Goal: Information Seeking & Learning: Check status

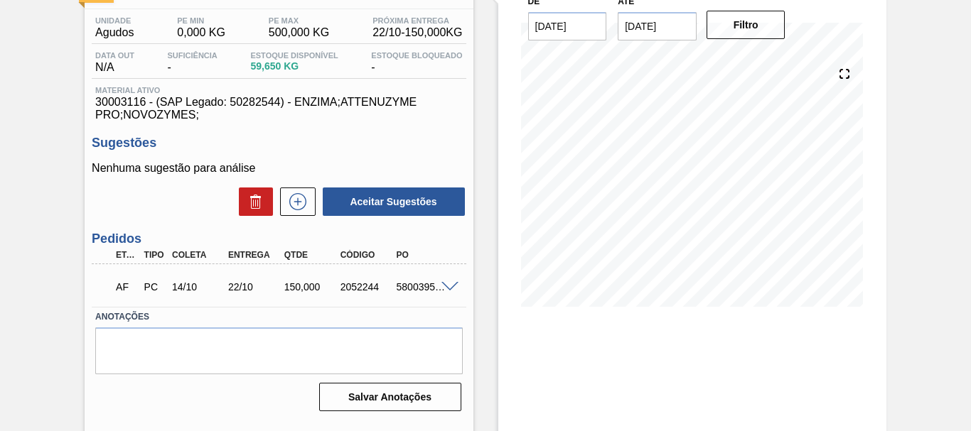
scroll to position [180, 0]
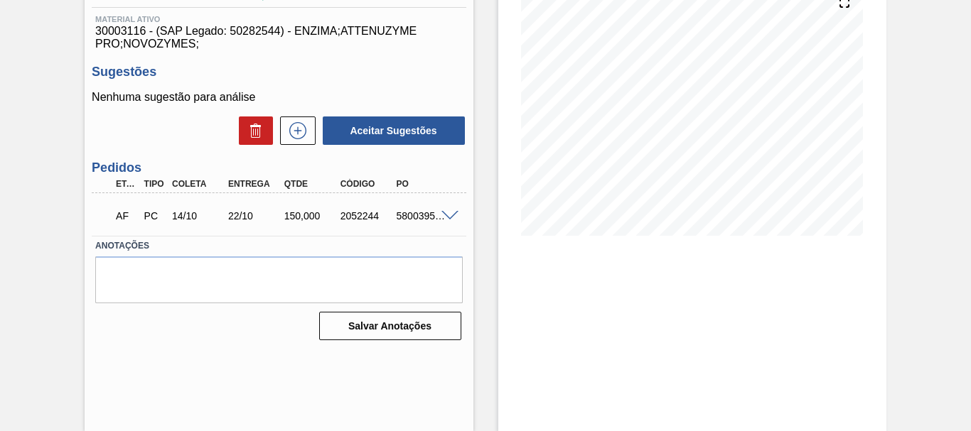
click at [443, 211] on span at bounding box center [449, 216] width 17 height 11
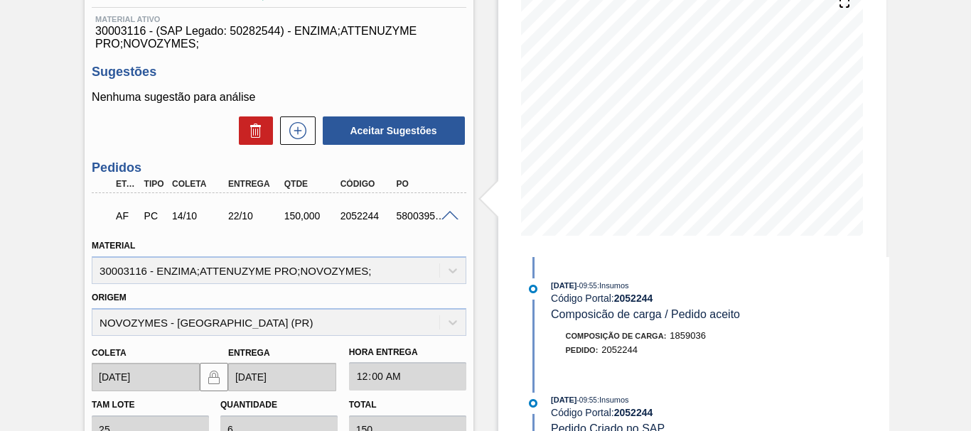
scroll to position [109, 0]
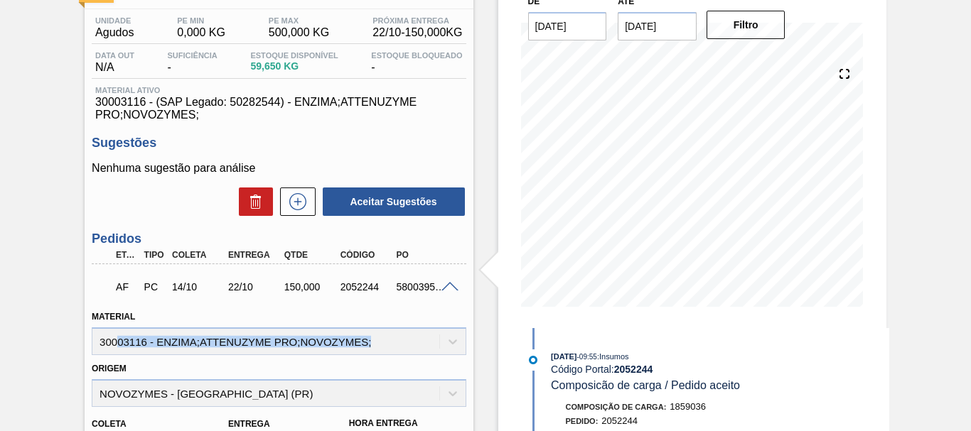
drag, startPoint x: 372, startPoint y: 342, endPoint x: 117, endPoint y: 345, distance: 255.1
click at [117, 345] on div "Material 30003116 - ENZIMA;ATTENUZYME PRO;NOVOZYMES;" at bounding box center [279, 331] width 374 height 48
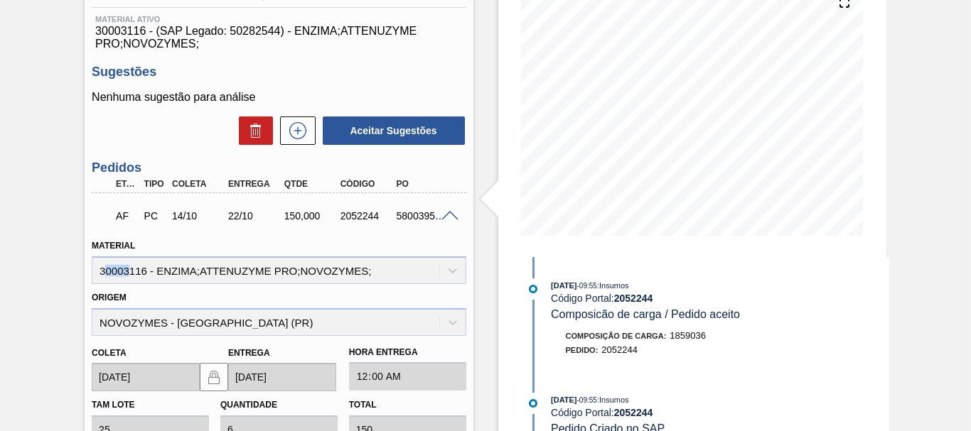
drag, startPoint x: 103, startPoint y: 274, endPoint x: 131, endPoint y: 278, distance: 27.9
click at [131, 278] on div "Material 30003116 - ENZIMA;ATTENUZYME PRO;NOVOZYMES;" at bounding box center [279, 260] width 374 height 48
drag, startPoint x: 100, startPoint y: 269, endPoint x: 381, endPoint y: 266, distance: 280.7
click at [381, 266] on div "Material 30003116 - ENZIMA;ATTENUZYME PRO;NOVOZYMES;" at bounding box center [279, 260] width 374 height 48
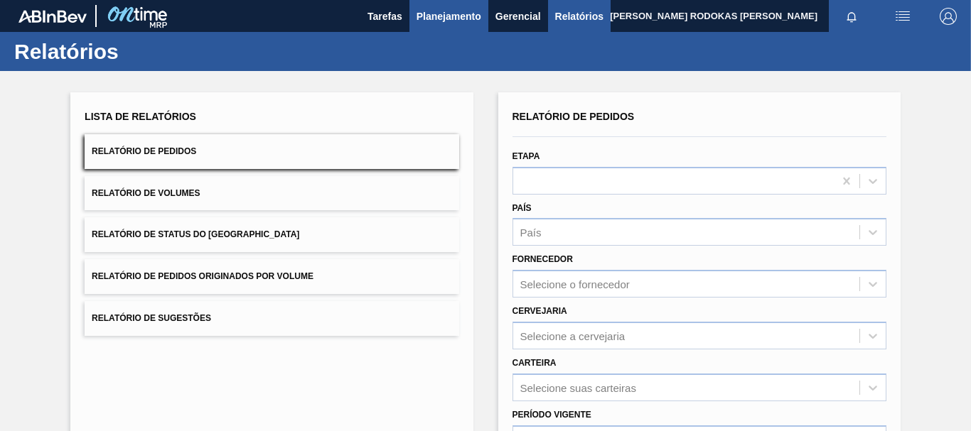
click at [434, 16] on span "Planejamento" at bounding box center [448, 16] width 65 height 17
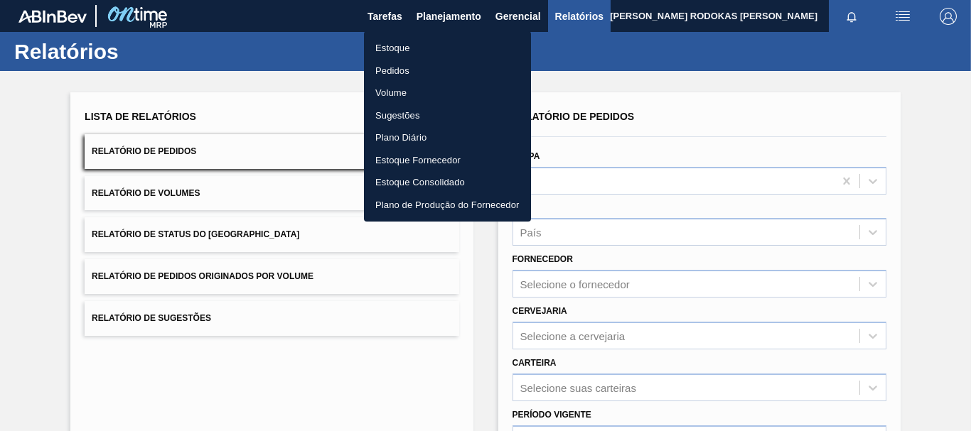
click at [421, 50] on li "Estoque" at bounding box center [447, 48] width 167 height 23
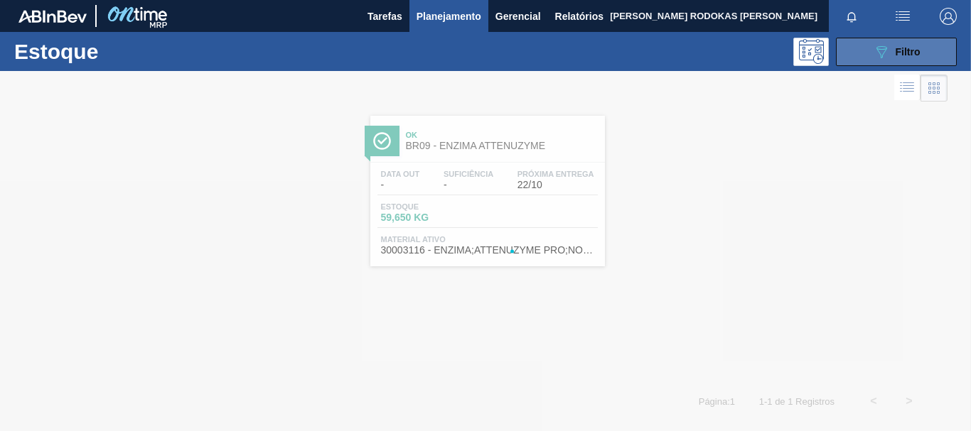
click at [907, 48] on span "Filtro" at bounding box center [907, 51] width 25 height 11
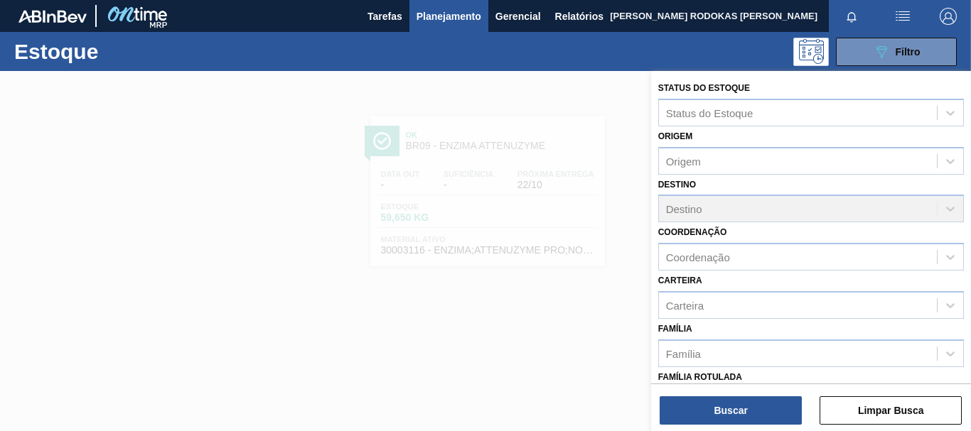
scroll to position [213, 0]
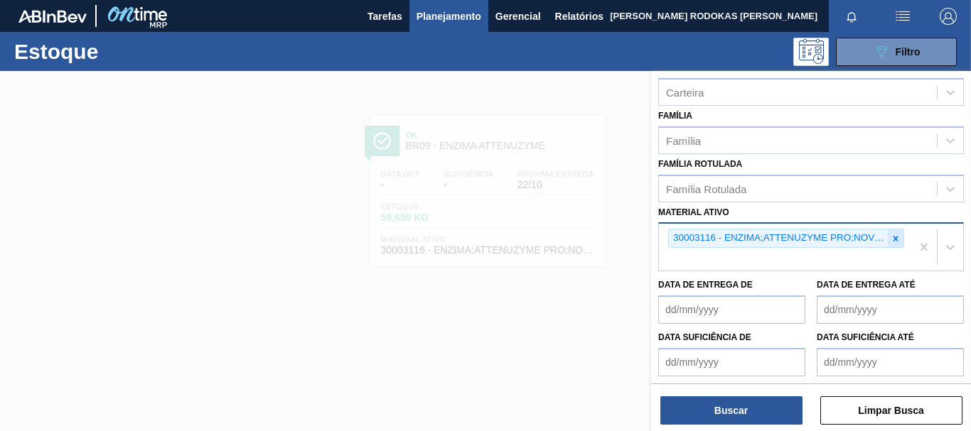
click at [891, 242] on icon at bounding box center [895, 239] width 10 height 10
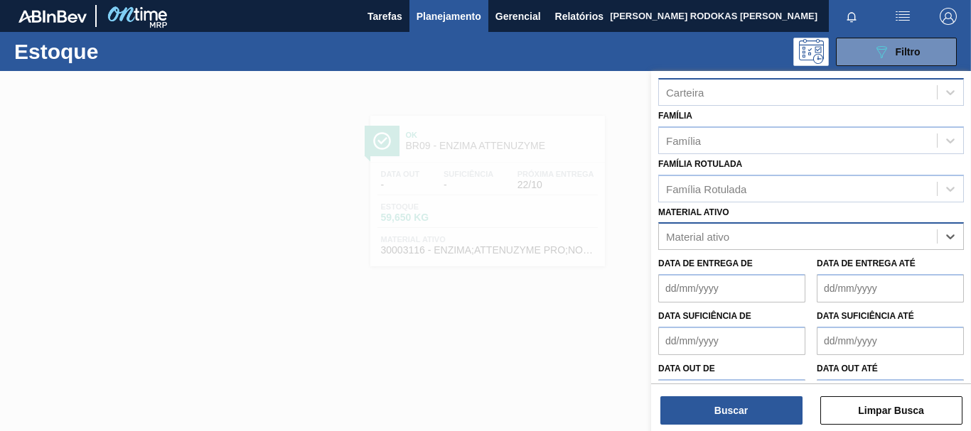
click at [735, 95] on div "Carteira" at bounding box center [798, 92] width 278 height 21
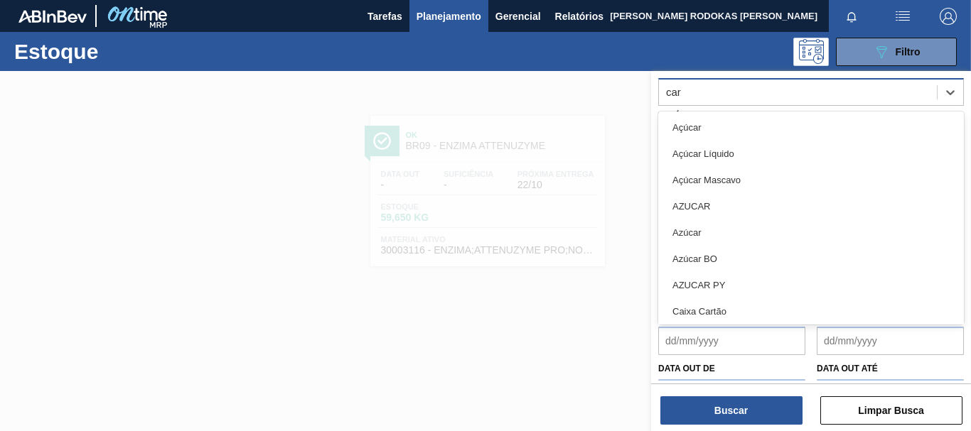
type input "carv"
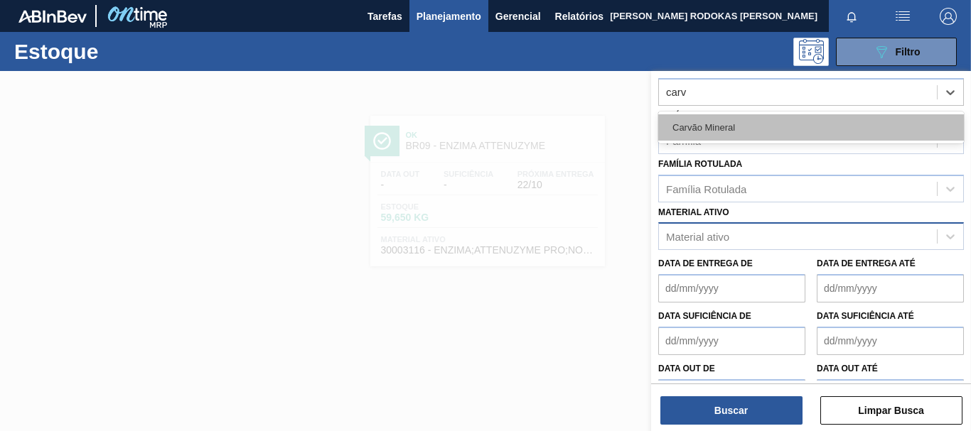
click at [669, 133] on div "Carvão Mineral" at bounding box center [811, 127] width 306 height 26
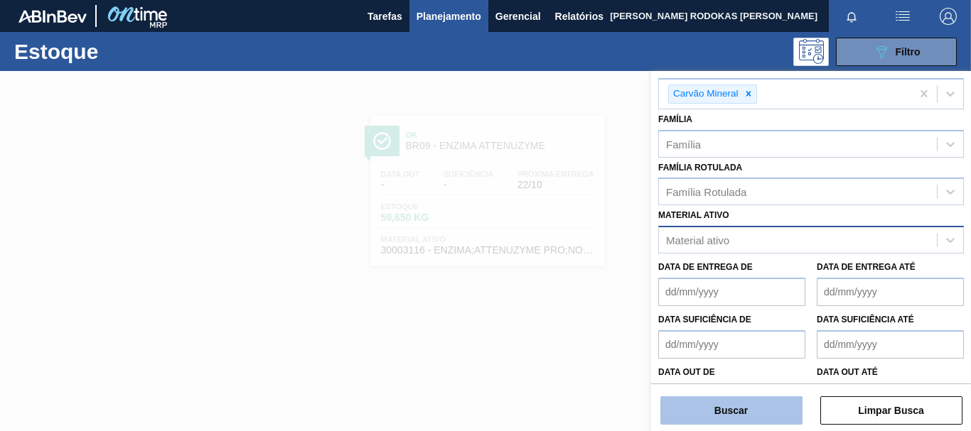
click at [713, 416] on button "Buscar" at bounding box center [731, 411] width 142 height 28
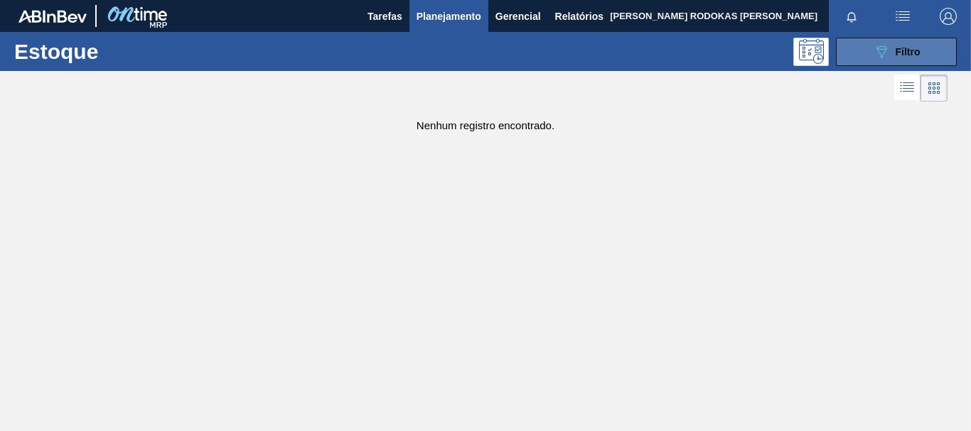
click at [896, 41] on button "089F7B8B-B2A5-4AFE-B5C0-19BA573D28AC Filtro" at bounding box center [896, 52] width 121 height 28
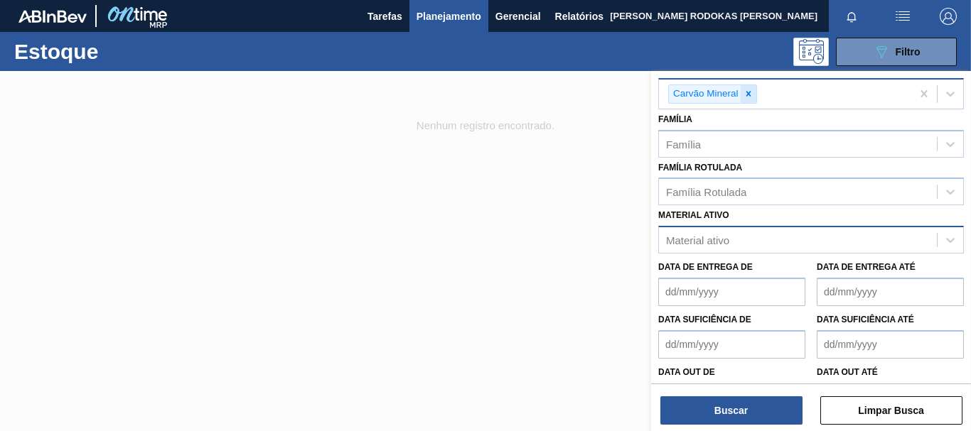
click at [746, 87] on div at bounding box center [748, 94] width 16 height 18
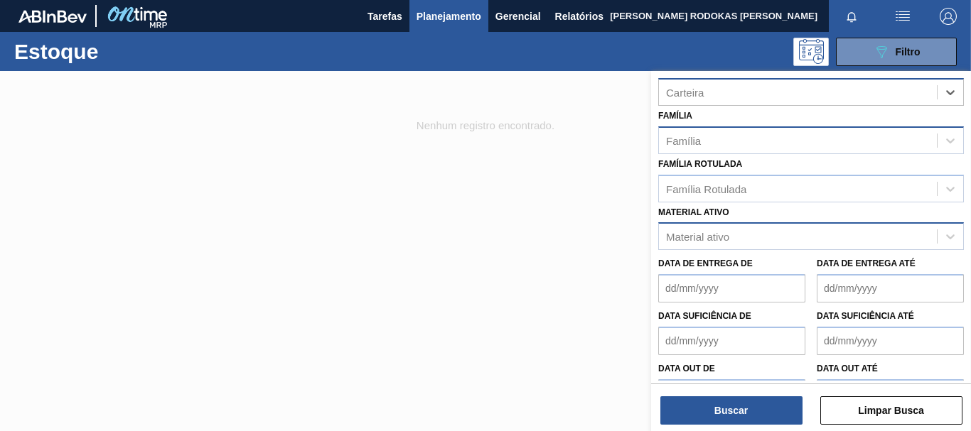
click at [728, 141] on div "Família" at bounding box center [798, 140] width 278 height 21
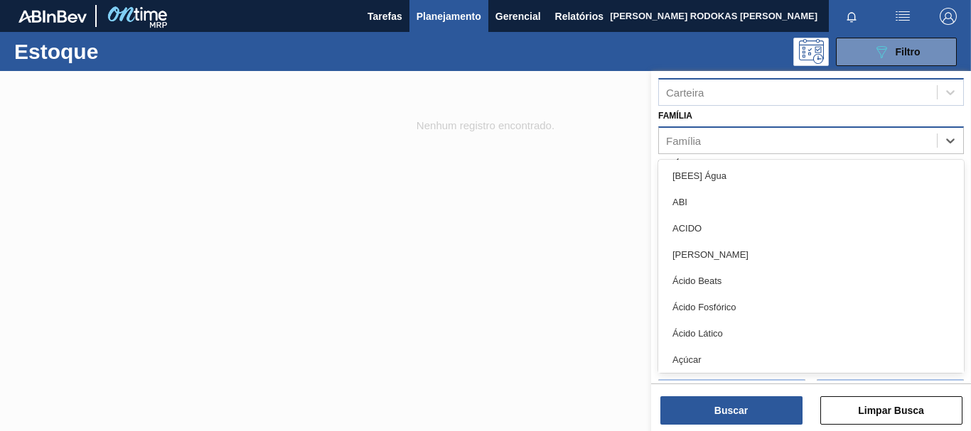
click at [728, 141] on div "Família" at bounding box center [798, 140] width 278 height 21
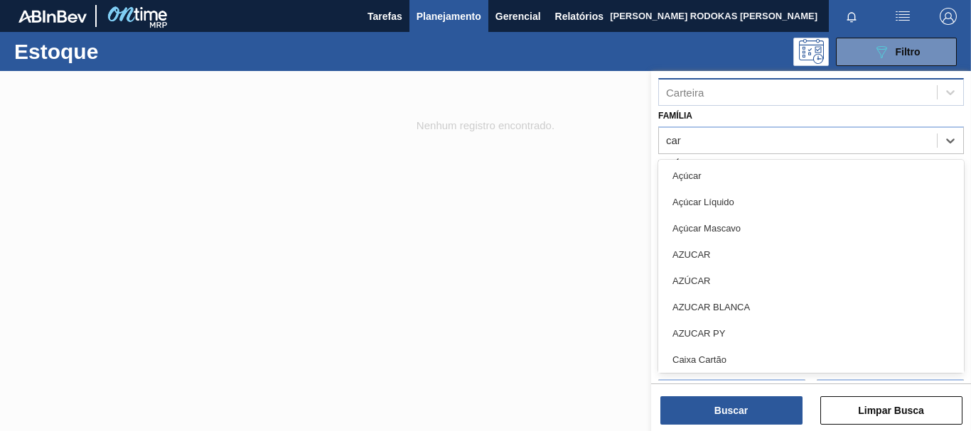
type input "carv"
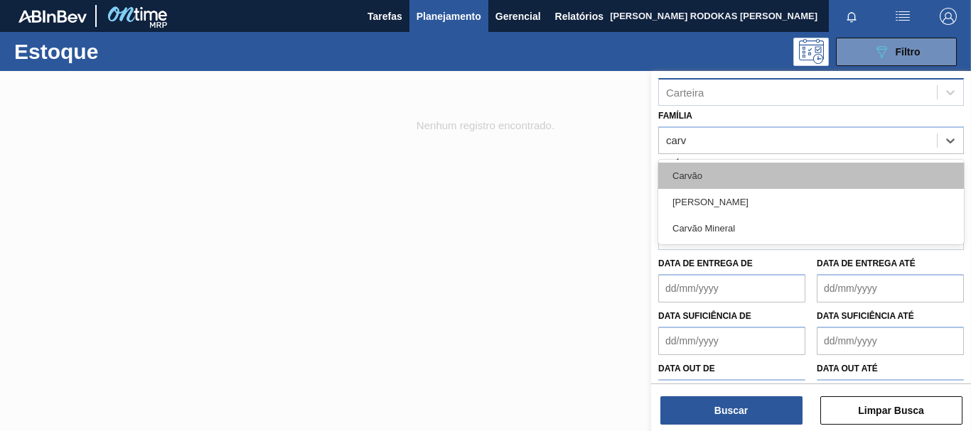
click at [725, 170] on div "Carvão" at bounding box center [811, 176] width 306 height 26
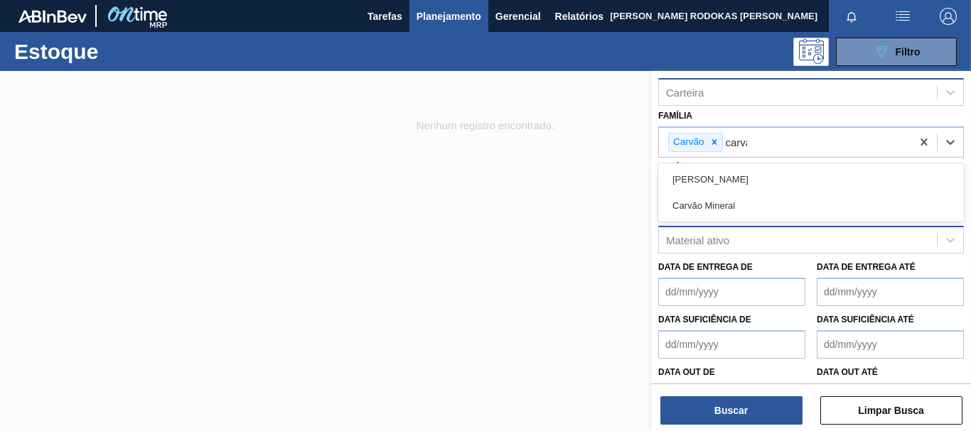
type input "carv"
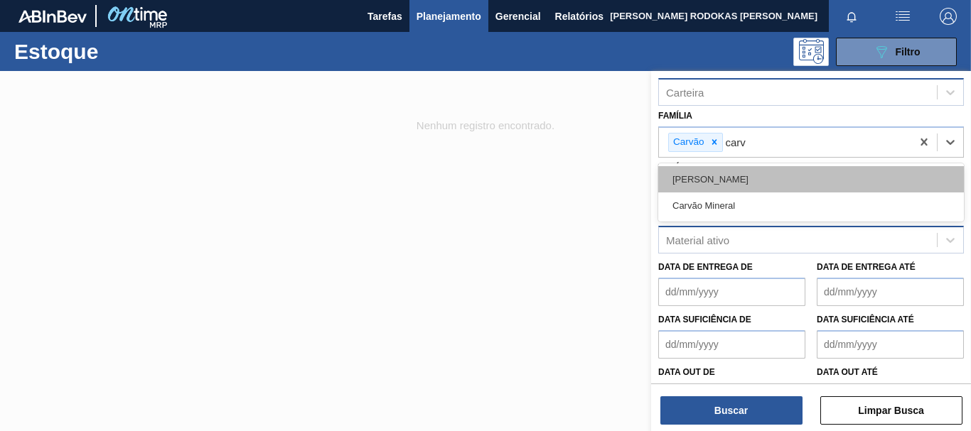
click at [746, 182] on div "Carvão Ativado" at bounding box center [811, 179] width 306 height 26
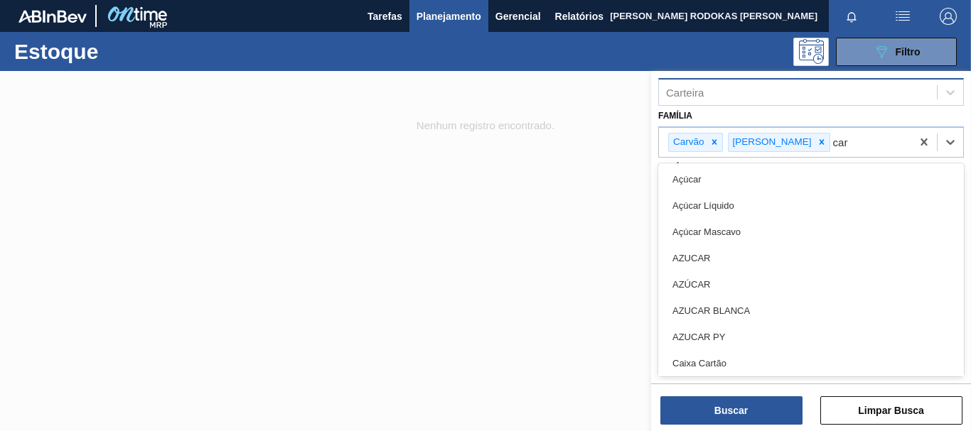
type input "carv"
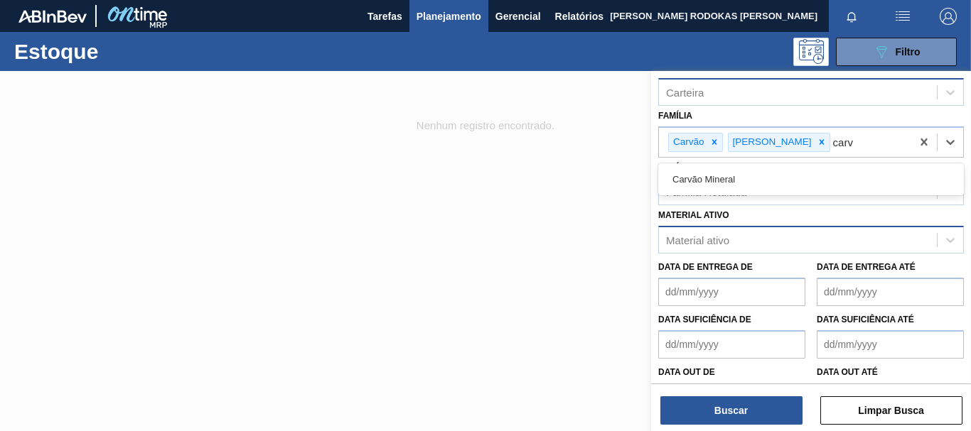
click at [744, 179] on div "Carvão Mineral" at bounding box center [811, 179] width 306 height 26
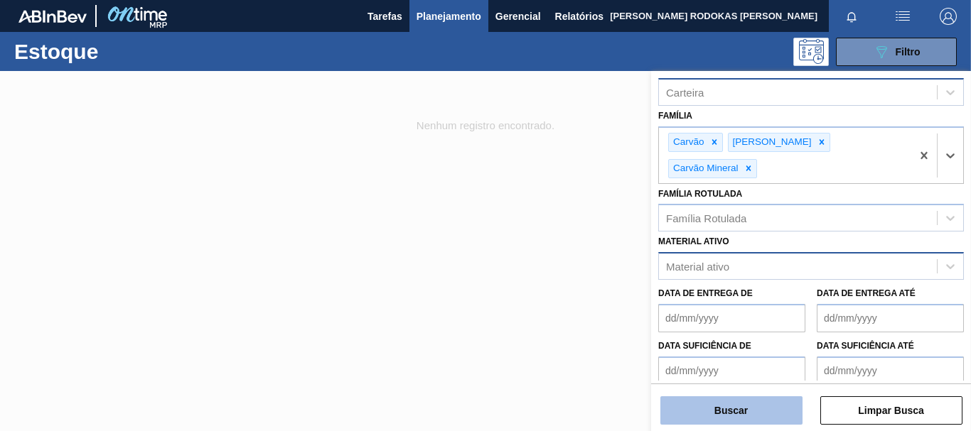
click at [748, 404] on button "Buscar" at bounding box center [731, 411] width 142 height 28
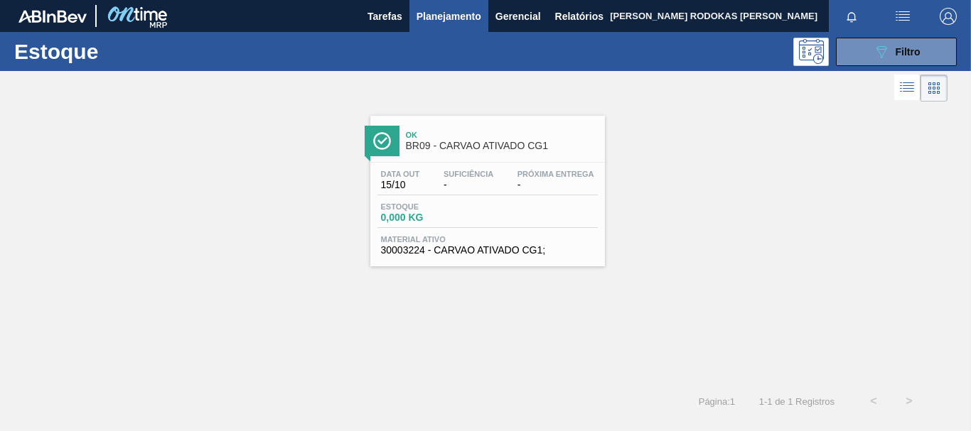
click at [573, 222] on div "Estoque 0,000 KG" at bounding box center [487, 216] width 220 height 26
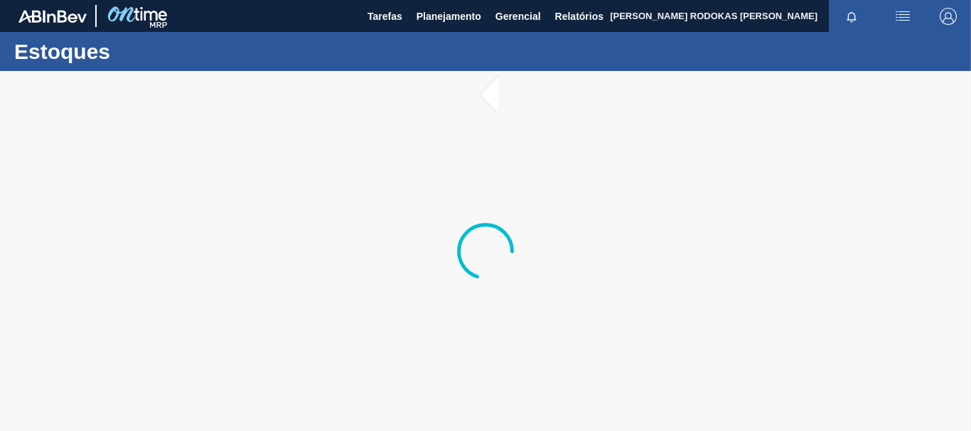
click at [494, 88] on div at bounding box center [485, 251] width 971 height 360
click at [490, 96] on div at bounding box center [485, 251] width 971 height 360
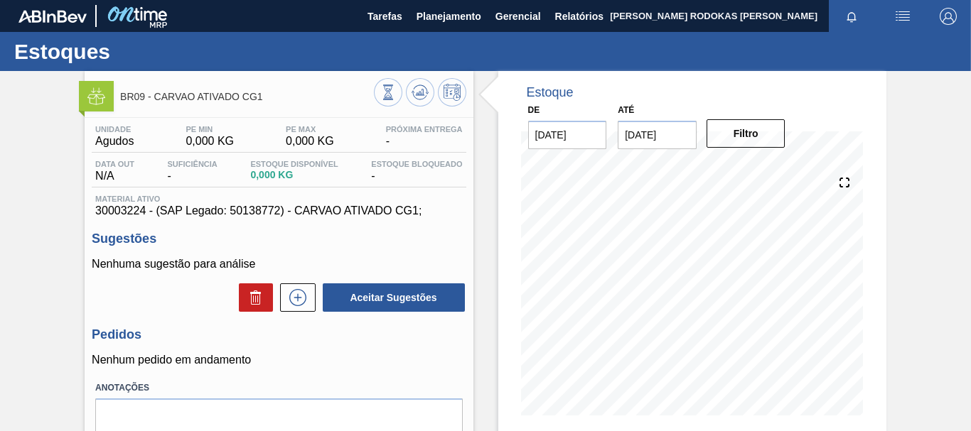
click at [95, 104] on img at bounding box center [96, 96] width 18 height 18
click at [419, 11] on span "Planejamento" at bounding box center [448, 16] width 65 height 17
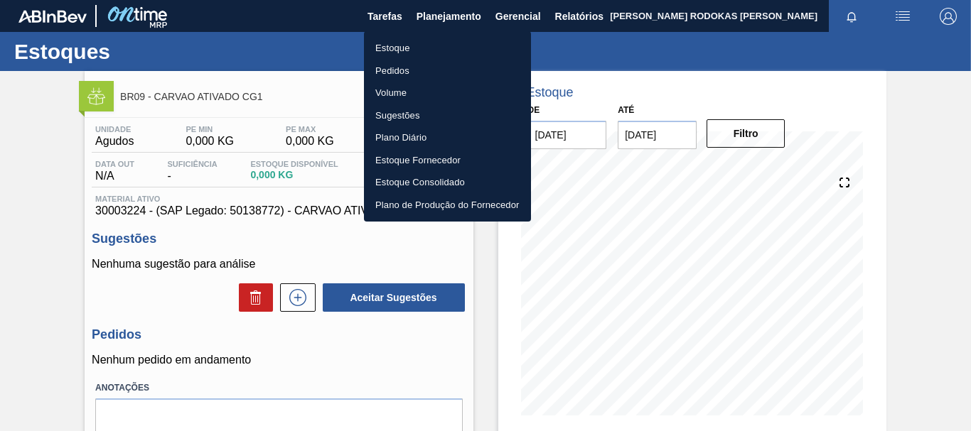
click at [418, 46] on li "Estoque" at bounding box center [447, 48] width 167 height 23
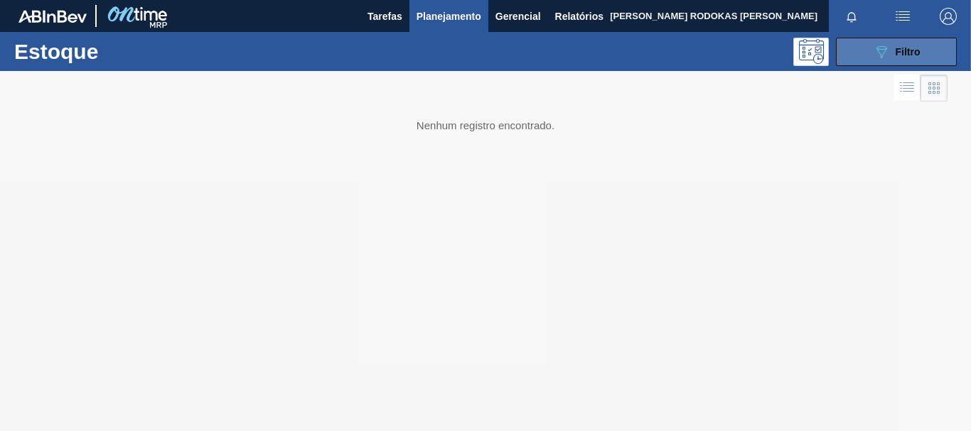
click at [915, 50] on span "Filtro" at bounding box center [907, 51] width 25 height 11
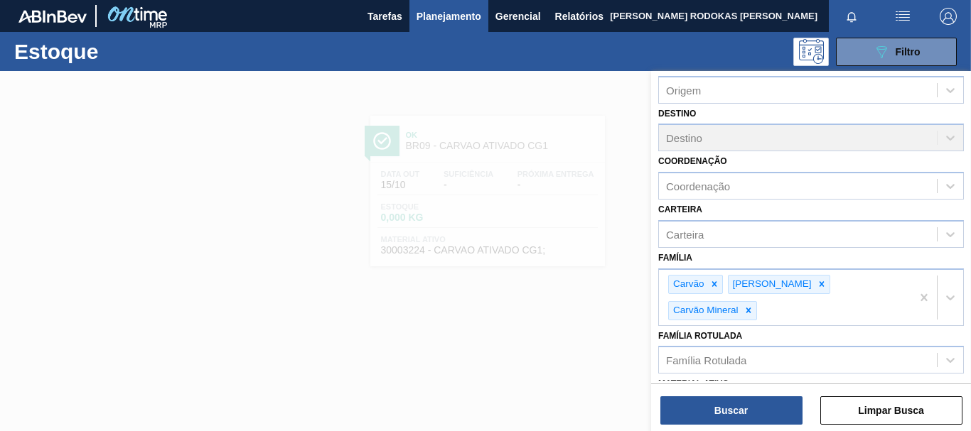
scroll to position [142, 0]
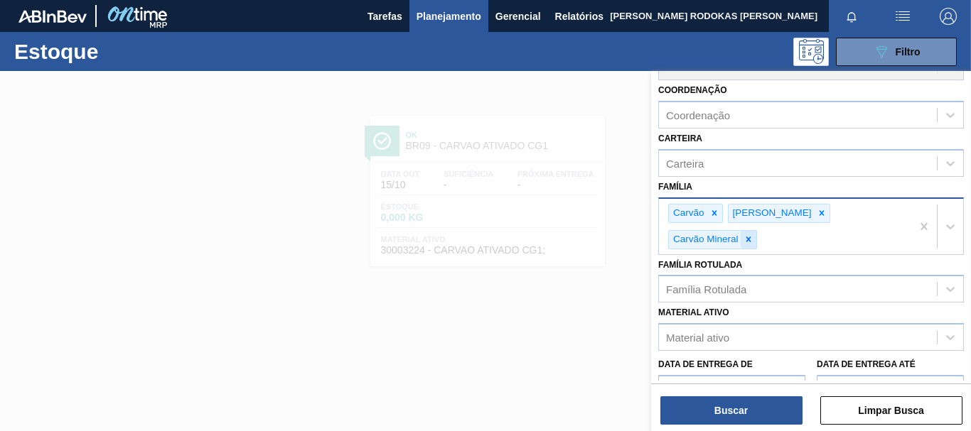
click at [750, 243] on icon at bounding box center [748, 240] width 10 height 10
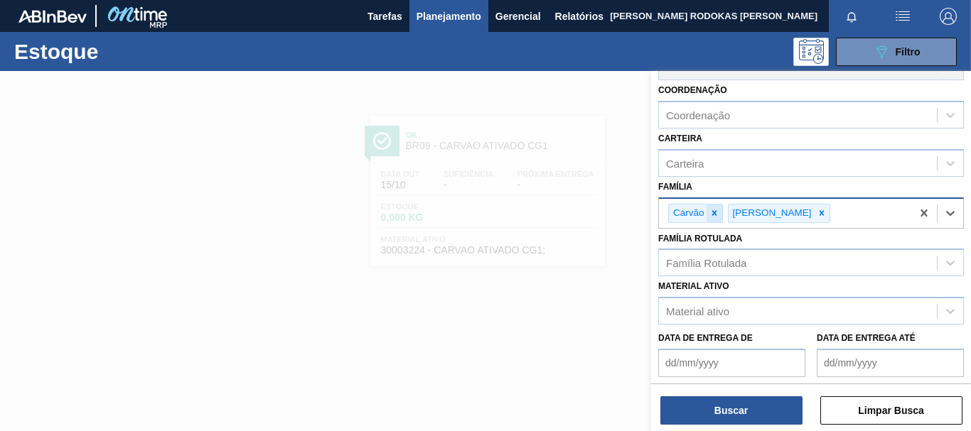
click at [707, 215] on div at bounding box center [714, 214] width 16 height 18
click at [757, 218] on icon at bounding box center [762, 213] width 10 height 10
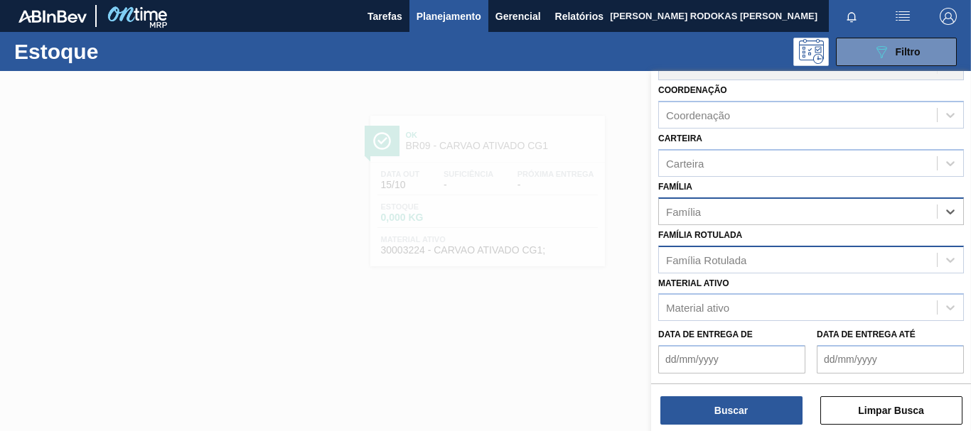
click at [717, 254] on div "Família Rotulada" at bounding box center [706, 260] width 80 height 12
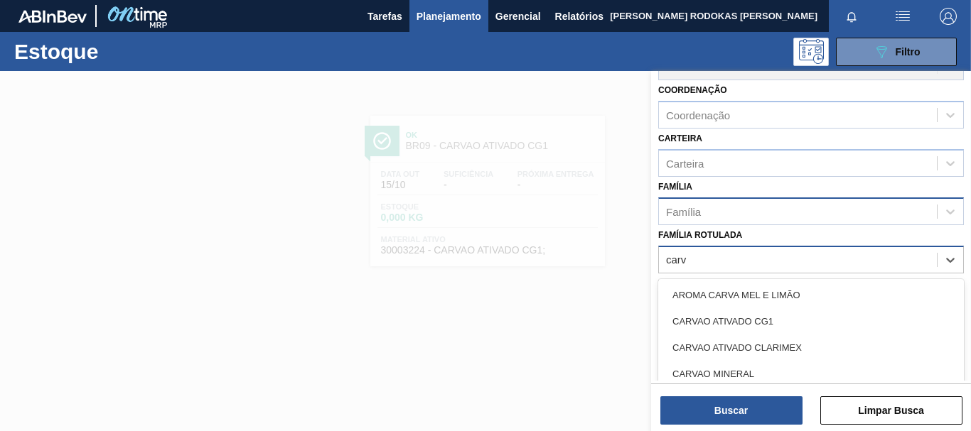
type Rotulada "carva"
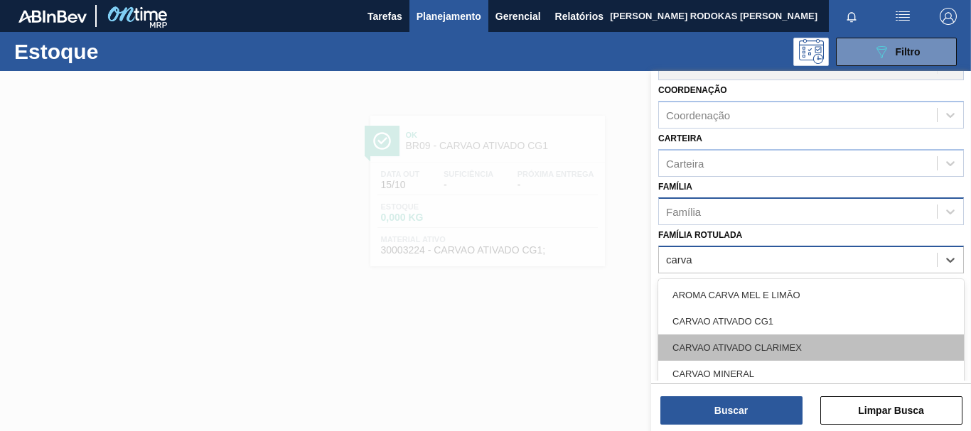
click at [726, 339] on div "CARVAO ATIVADO CLARIMEX" at bounding box center [811, 348] width 306 height 26
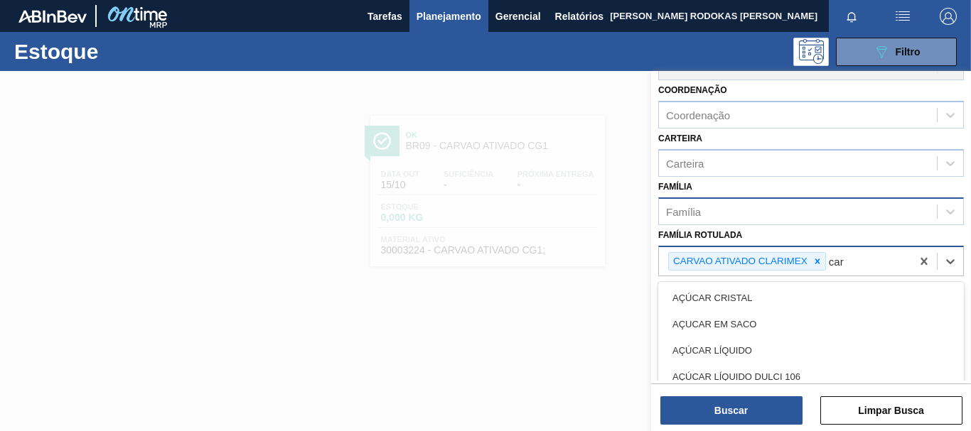
type Rotulada "carv"
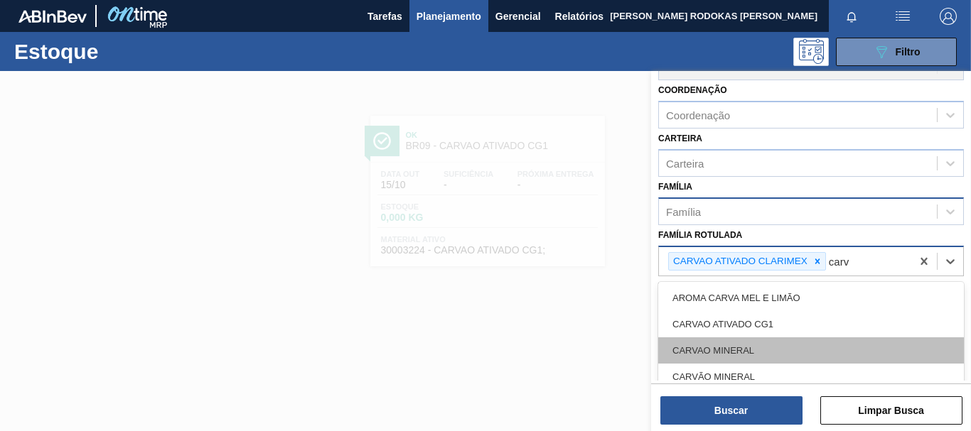
click at [726, 357] on div "CARVAO MINERAL" at bounding box center [811, 351] width 306 height 26
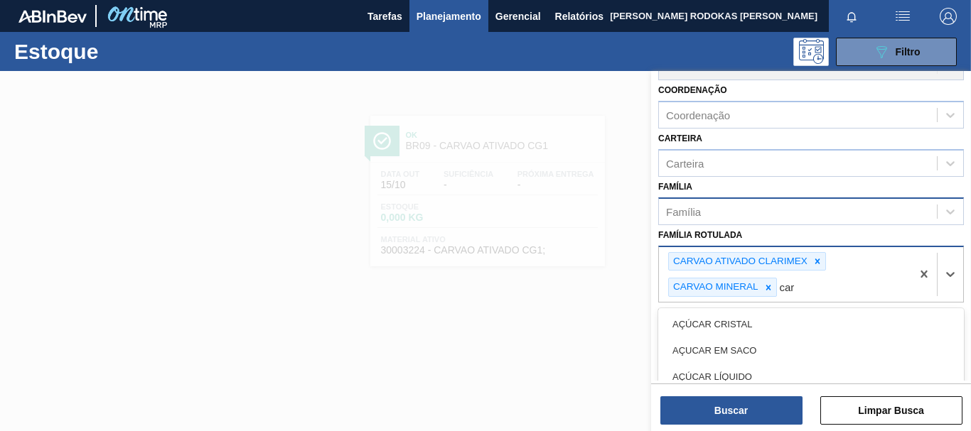
type Rotulada "carv"
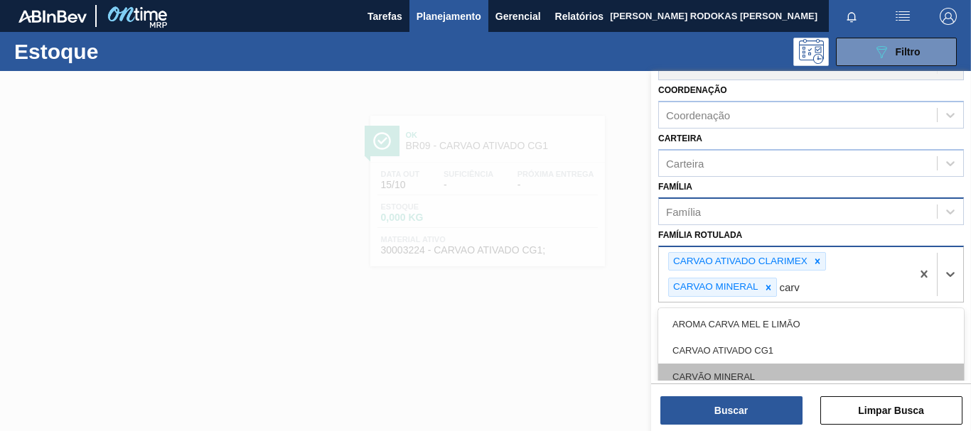
click at [699, 375] on div "CARVÃO MINERAL" at bounding box center [811, 377] width 306 height 26
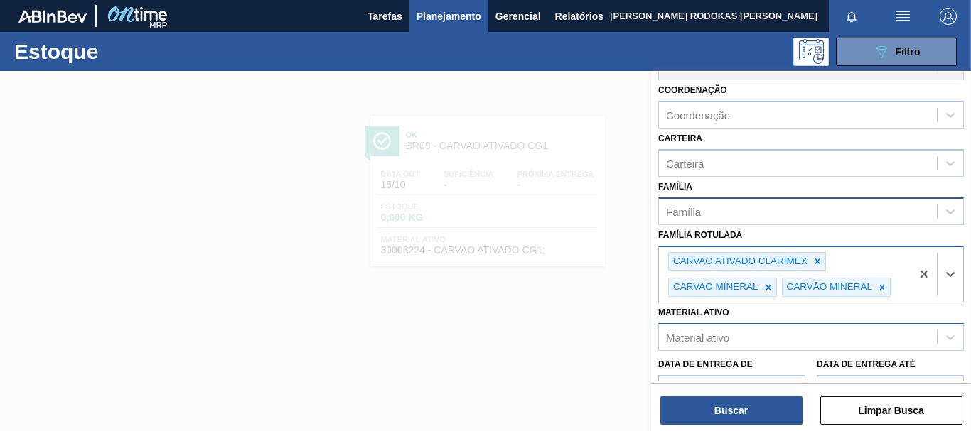
scroll to position [277, 0]
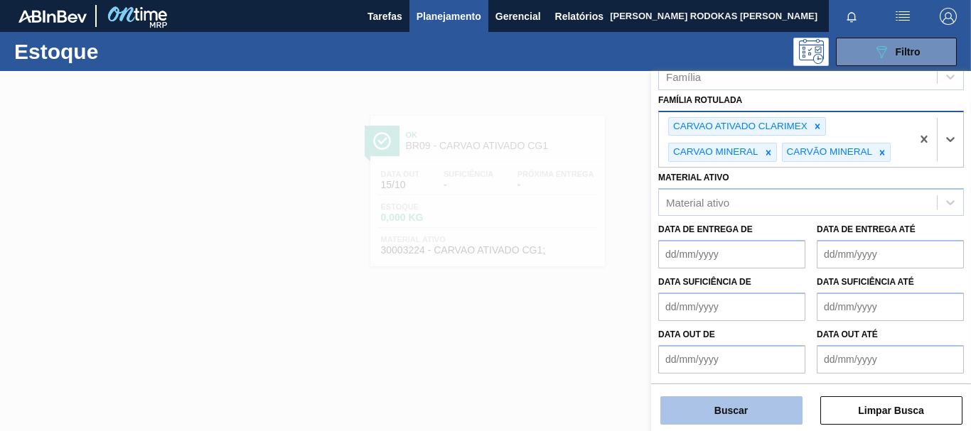
click at [744, 404] on button "Buscar" at bounding box center [731, 411] width 142 height 28
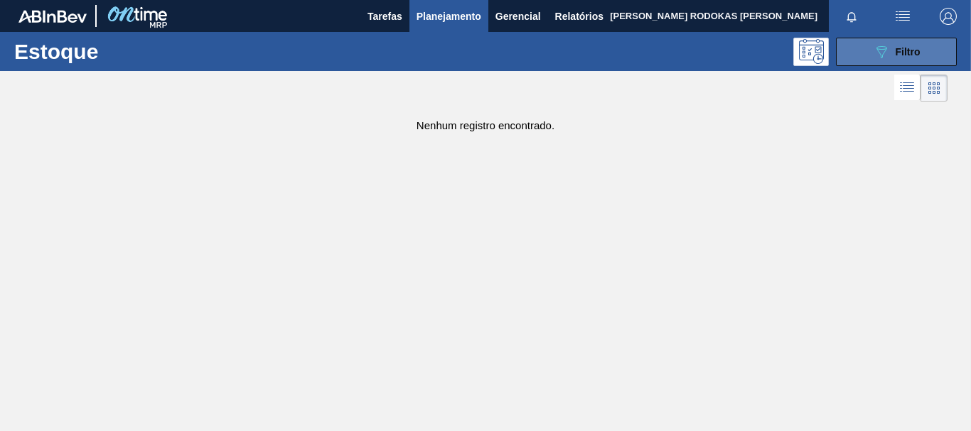
click at [900, 65] on button "089F7B8B-B2A5-4AFE-B5C0-19BA573D28AC Filtro" at bounding box center [896, 52] width 121 height 28
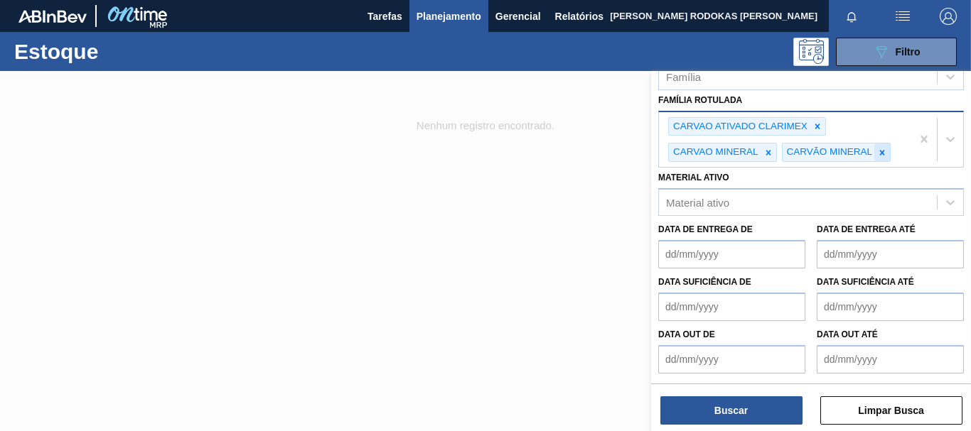
click at [888, 152] on div at bounding box center [882, 153] width 16 height 18
click at [766, 157] on icon at bounding box center [768, 153] width 10 height 10
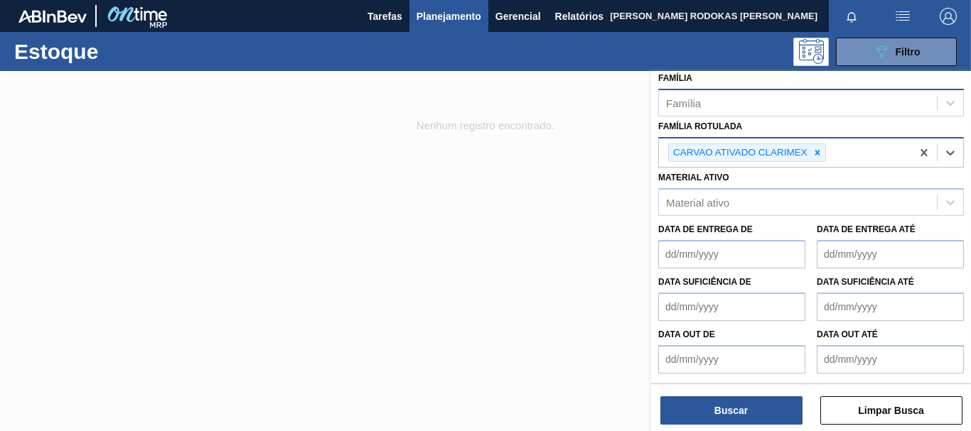
scroll to position [251, 0]
click at [812, 156] on icon at bounding box center [817, 153] width 10 height 10
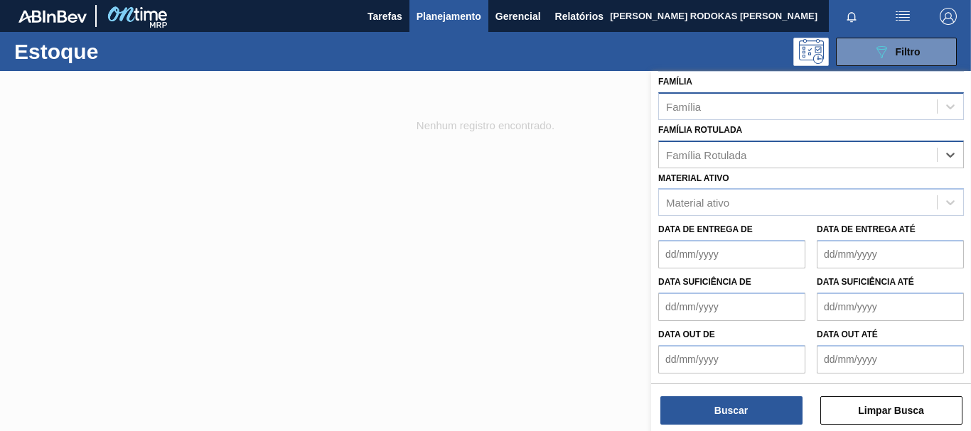
click at [498, 186] on div at bounding box center [485, 286] width 971 height 431
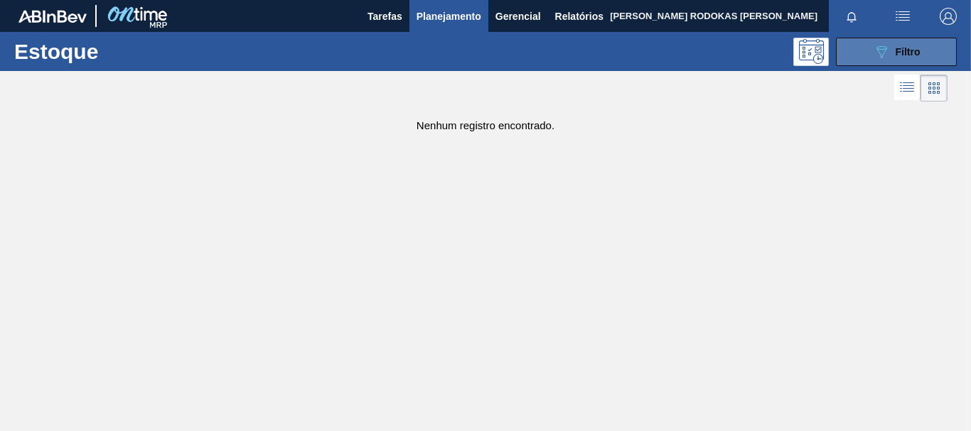
click at [895, 65] on button "089F7B8B-B2A5-4AFE-B5C0-19BA573D28AC Filtro" at bounding box center [896, 52] width 121 height 28
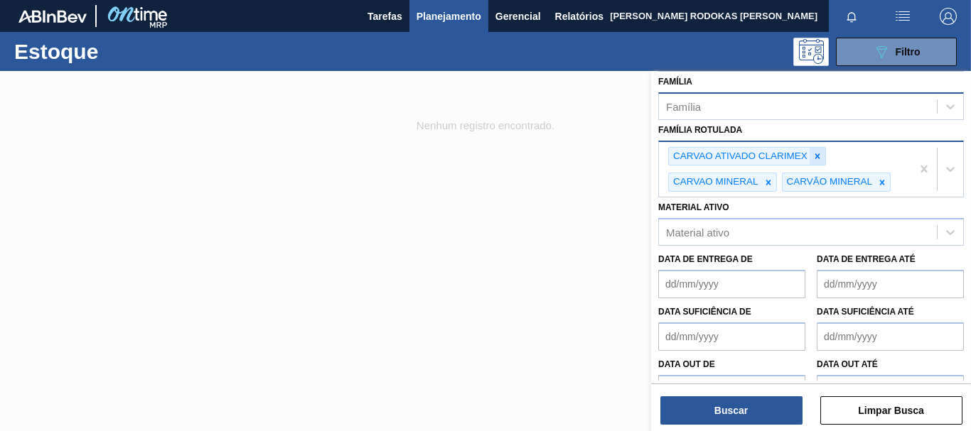
click at [817, 154] on icon at bounding box center [817, 156] width 10 height 10
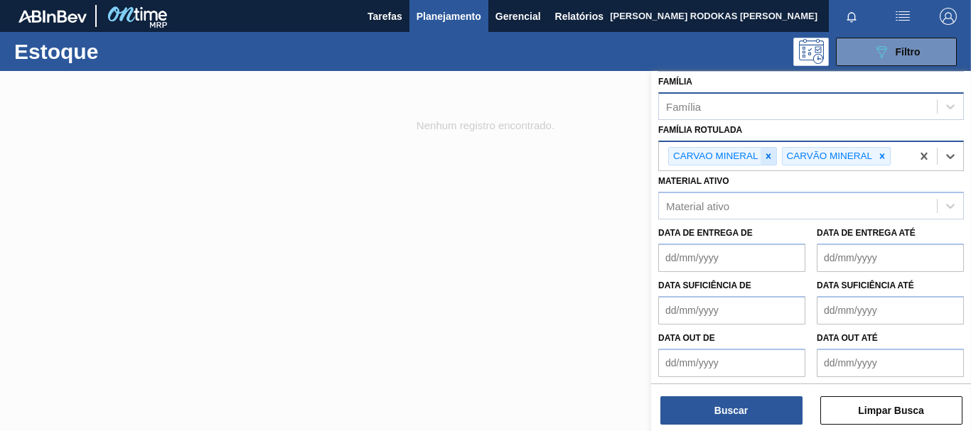
click at [769, 158] on icon at bounding box center [768, 156] width 10 height 10
click at [769, 158] on icon at bounding box center [769, 156] width 10 height 10
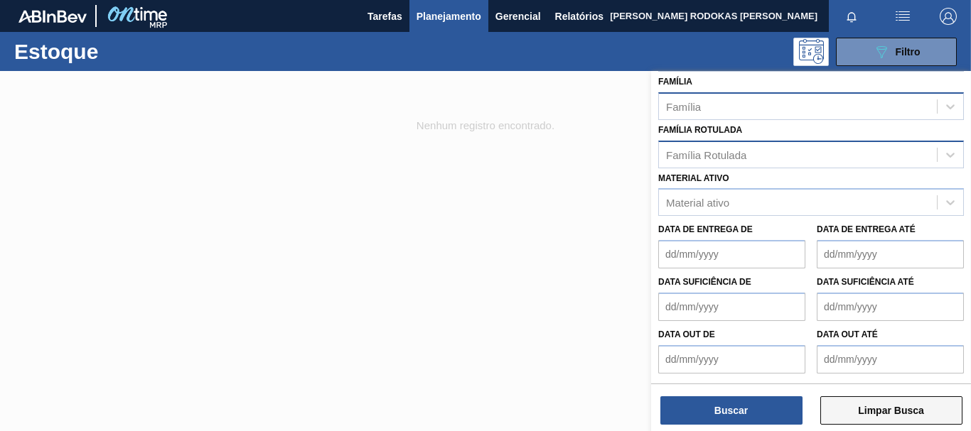
click at [826, 409] on button "Limpar Busca" at bounding box center [891, 411] width 142 height 28
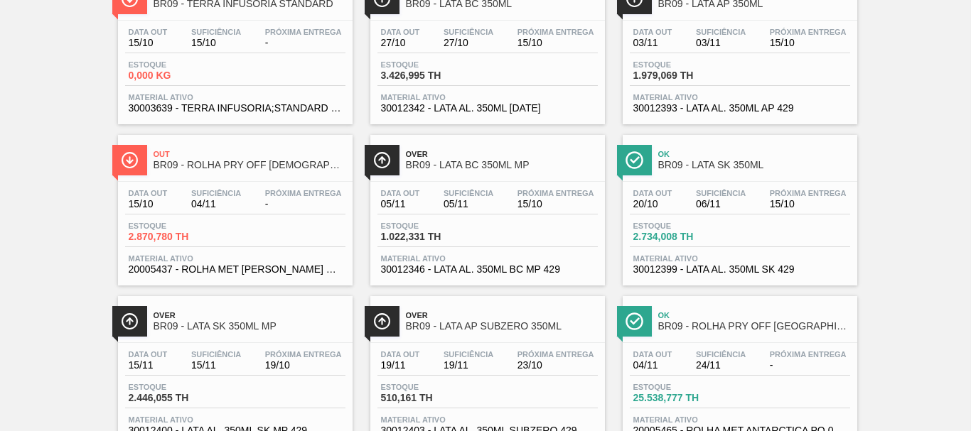
scroll to position [0, 0]
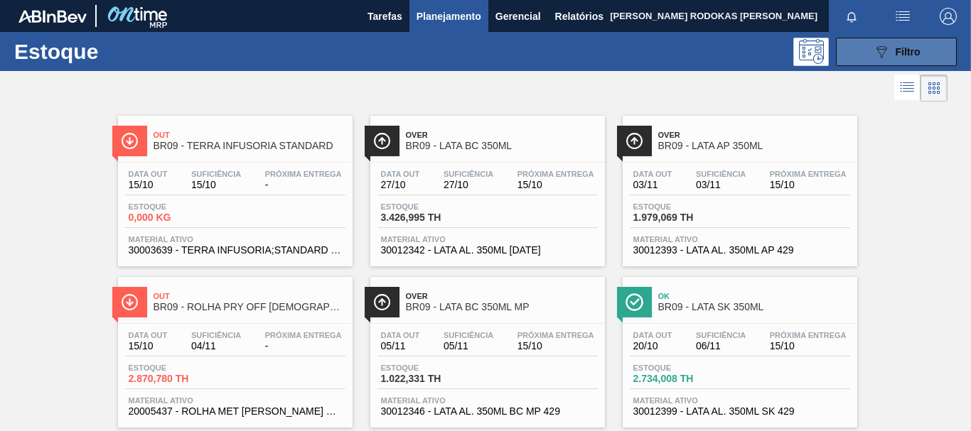
drag, startPoint x: 889, startPoint y: 50, endPoint x: 877, endPoint y: 53, distance: 12.3
click at [889, 50] on div "089F7B8B-B2A5-4AFE-B5C0-19BA573D28AC Filtro" at bounding box center [897, 51] width 48 height 17
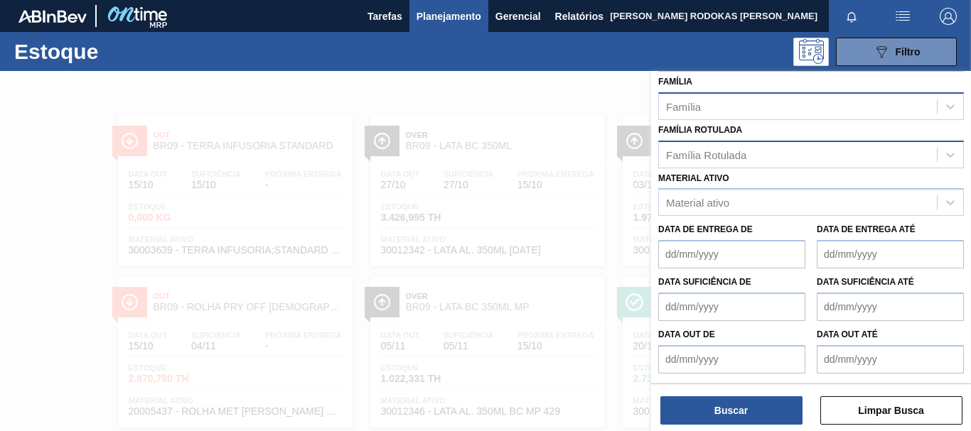
click at [718, 151] on div "Família Rotulada" at bounding box center [706, 155] width 80 height 12
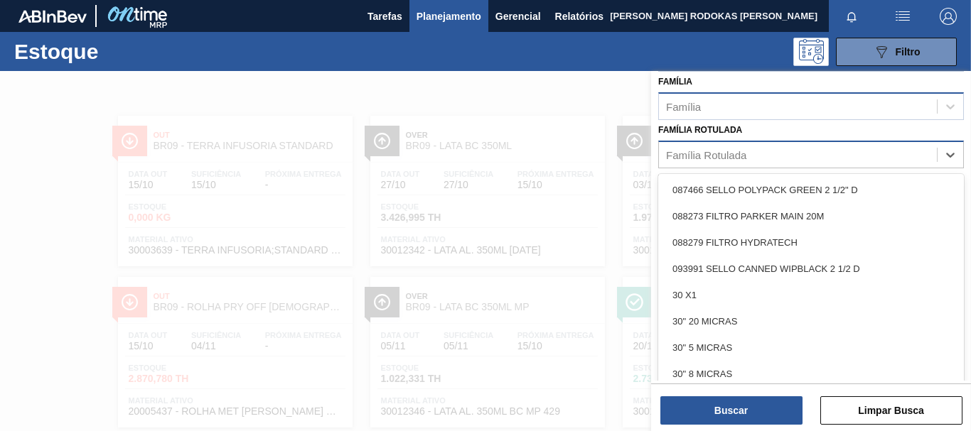
click at [718, 149] on div "Família Rotulada" at bounding box center [706, 155] width 80 height 12
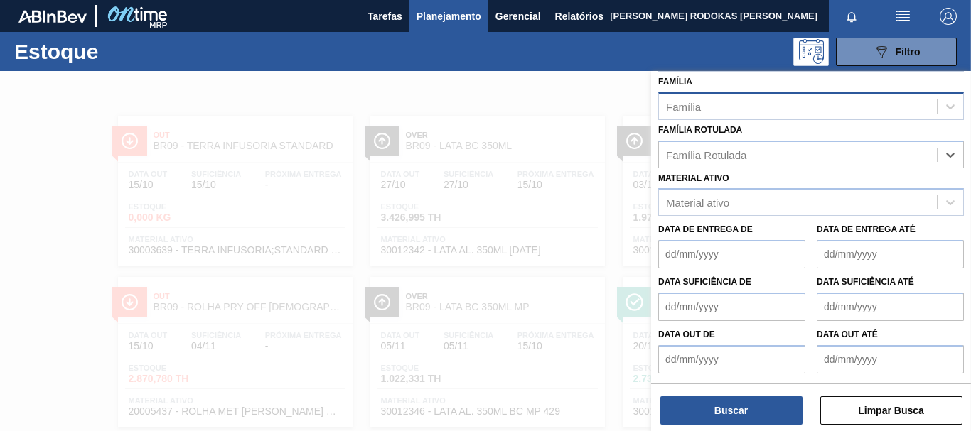
click at [718, 117] on div "Família" at bounding box center [798, 106] width 278 height 21
click at [701, 193] on div "Material ativo" at bounding box center [798, 203] width 278 height 21
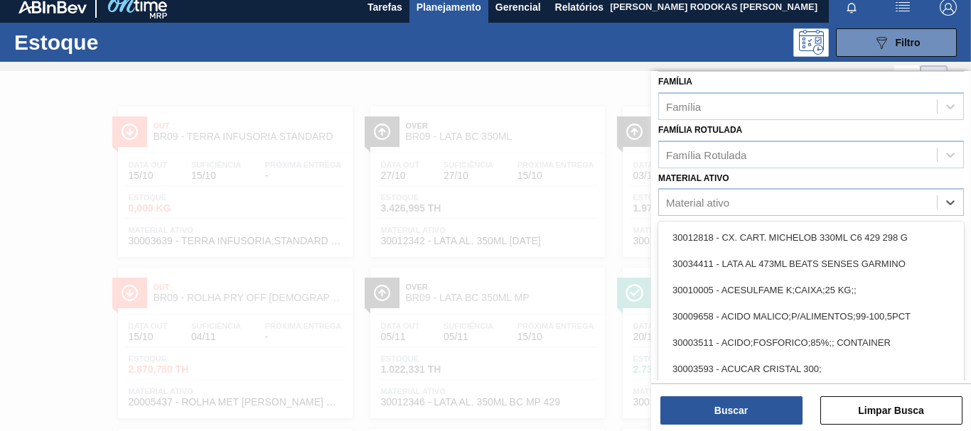
scroll to position [176, 0]
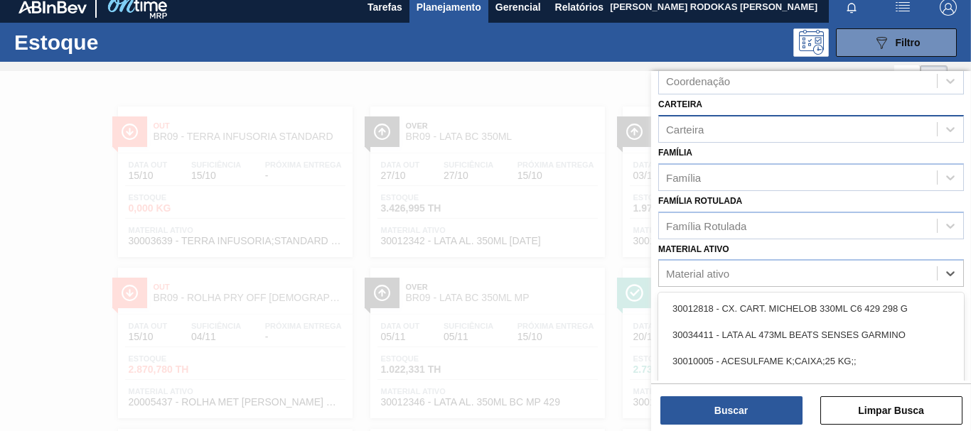
click at [719, 128] on div "Carteira" at bounding box center [798, 129] width 278 height 21
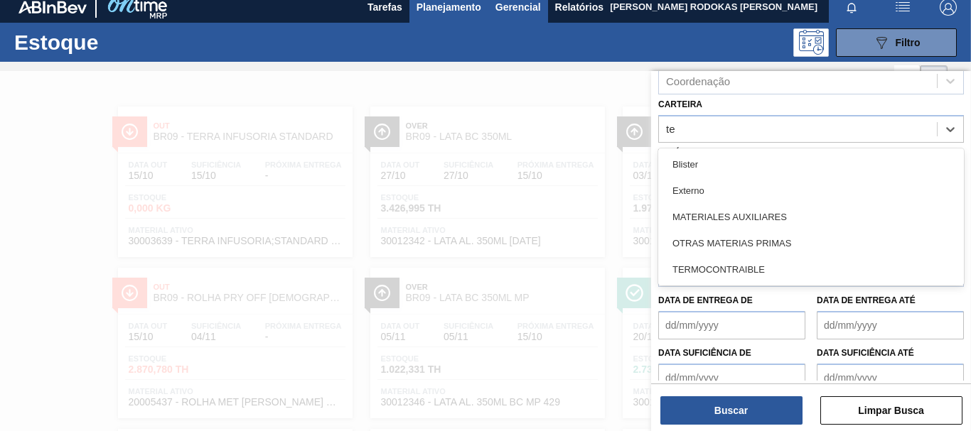
type input "t"
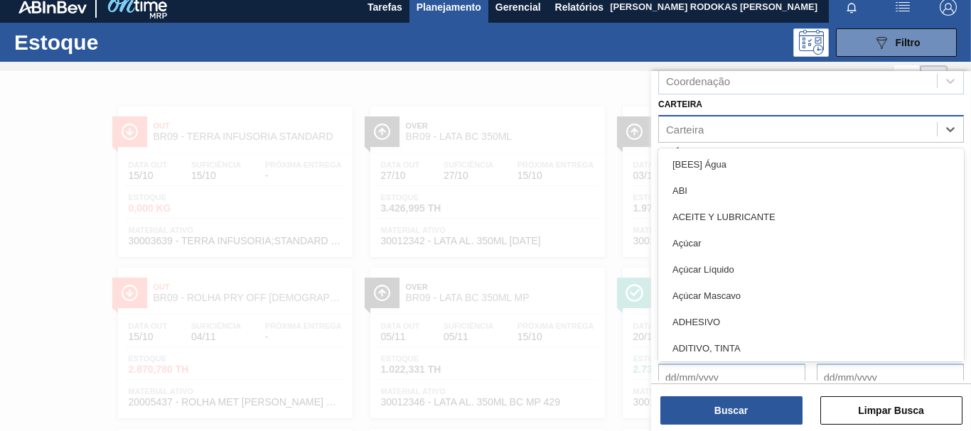
click at [713, 129] on div "Carteira" at bounding box center [798, 129] width 278 height 21
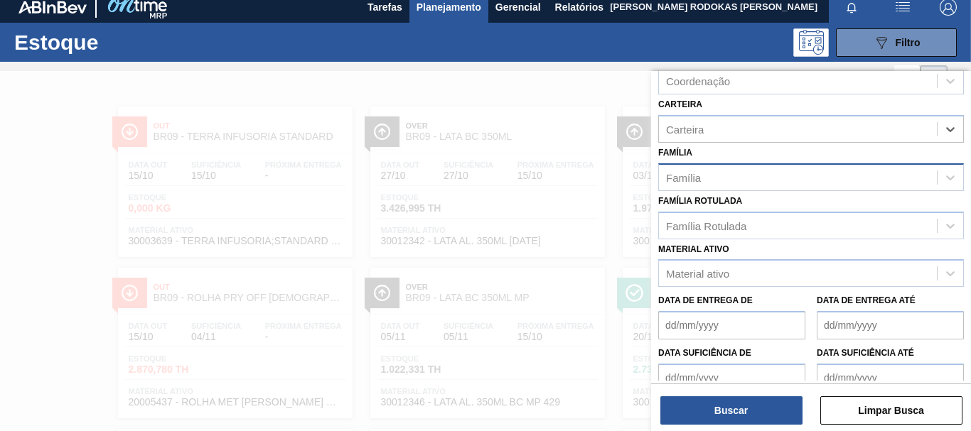
click at [712, 177] on div "Família" at bounding box center [798, 177] width 278 height 21
type input "terra"
click at [689, 191] on div "Família Rotulada Família Rotulada" at bounding box center [811, 215] width 306 height 48
click at [694, 174] on div "Família" at bounding box center [683, 177] width 35 height 12
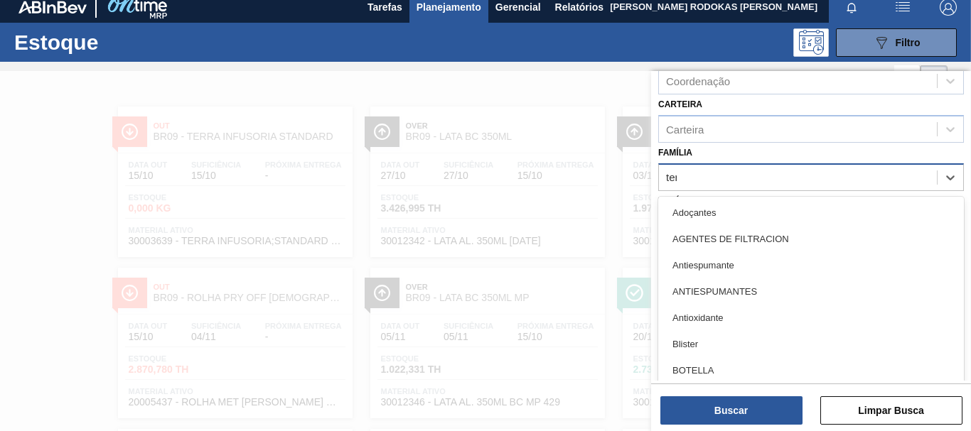
type input "terr"
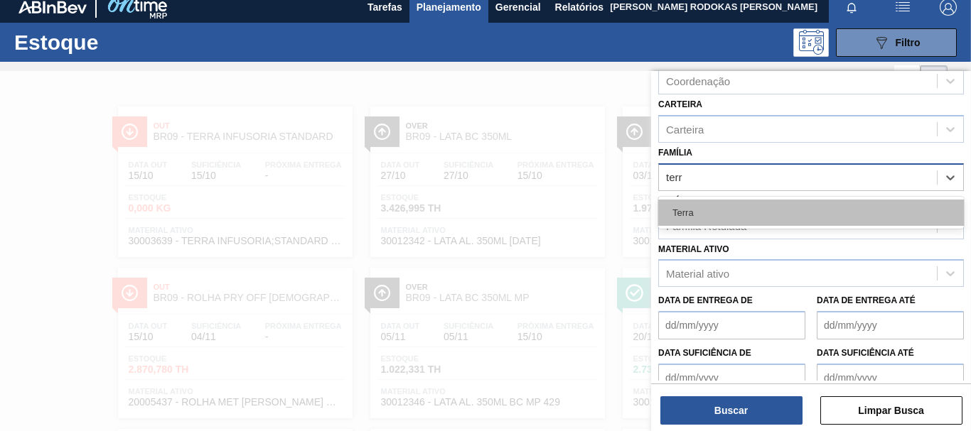
click at [728, 211] on div "Terra" at bounding box center [811, 213] width 306 height 26
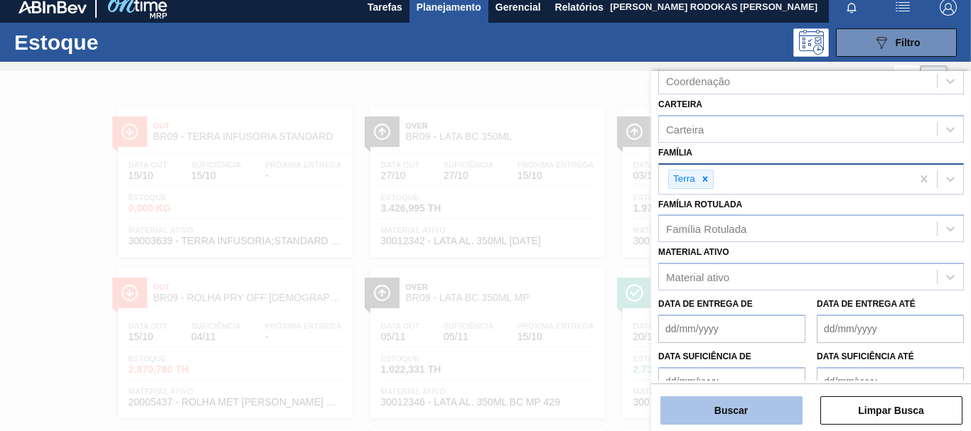
click at [688, 413] on button "Buscar" at bounding box center [731, 411] width 142 height 28
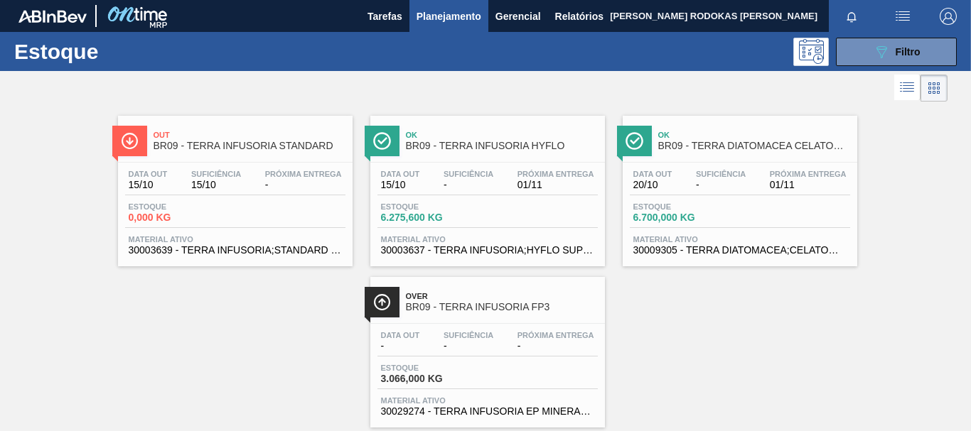
scroll to position [32, 0]
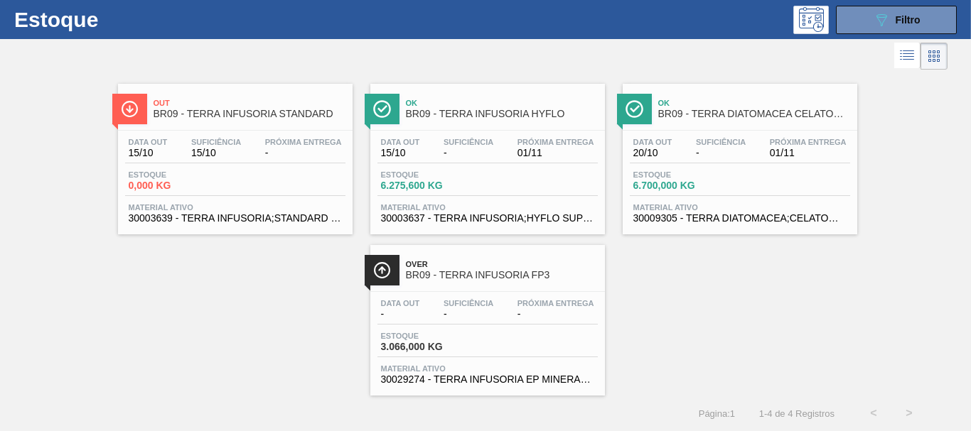
click at [484, 194] on div "Estoque 6.275,600 KG" at bounding box center [487, 184] width 220 height 26
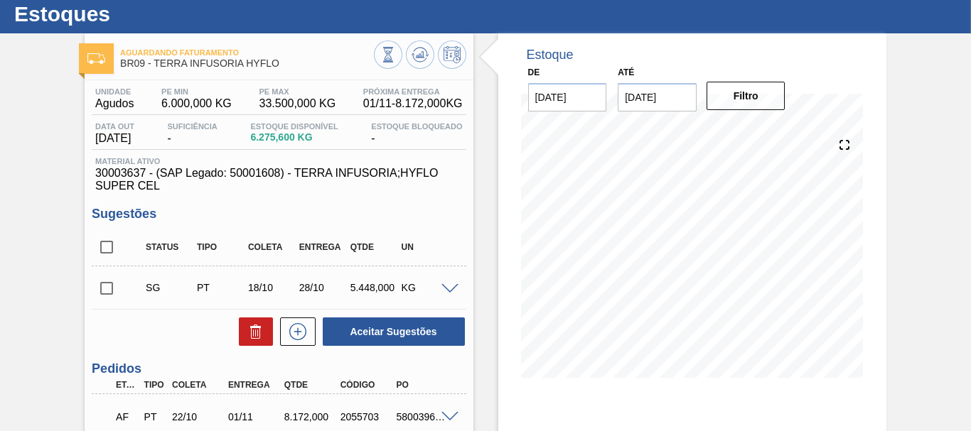
scroll to position [180, 0]
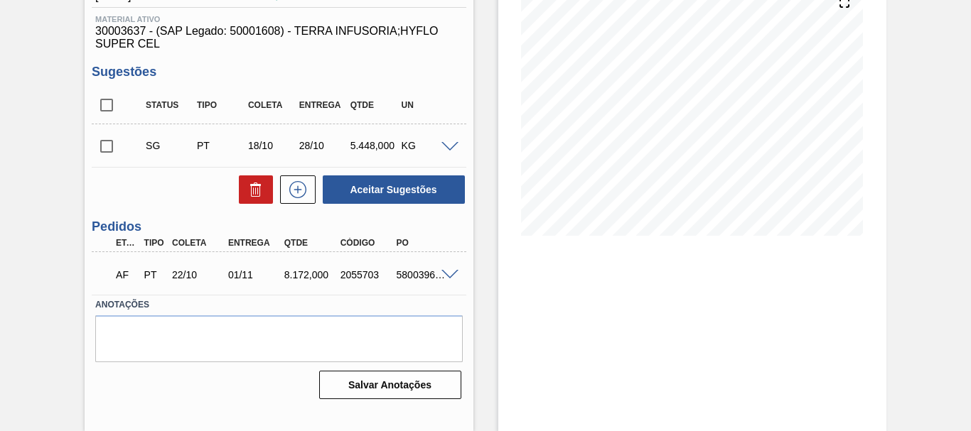
click at [451, 142] on span at bounding box center [449, 147] width 17 height 11
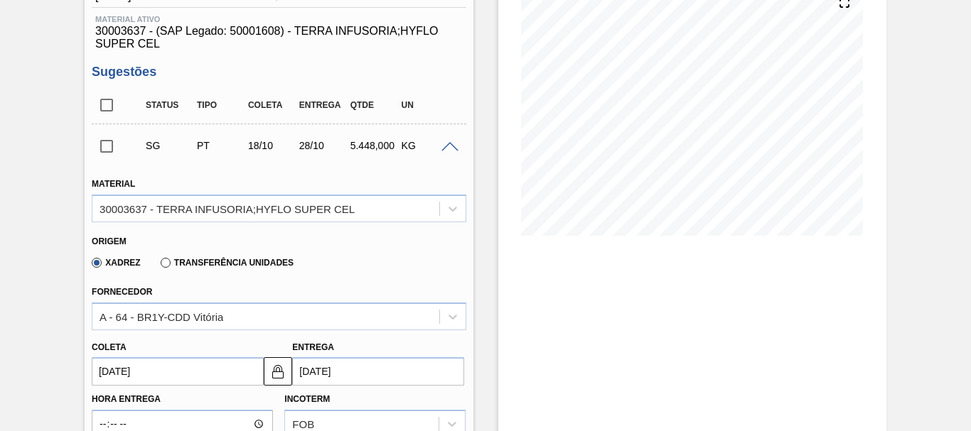
click at [451, 142] on span at bounding box center [449, 147] width 17 height 11
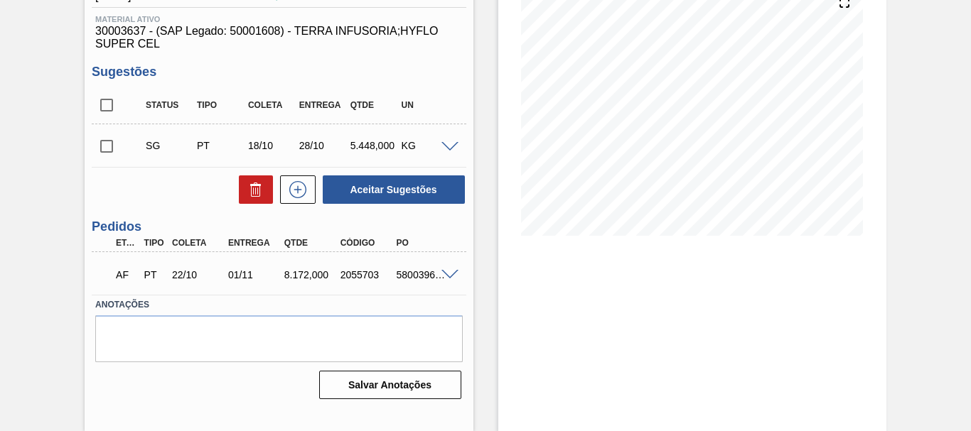
click at [387, 296] on label "Anotações" at bounding box center [278, 305] width 367 height 21
click at [384, 289] on div "AF PT 22/10 01/11 8.172,000 2055703 5800396625" at bounding box center [279, 274] width 374 height 36
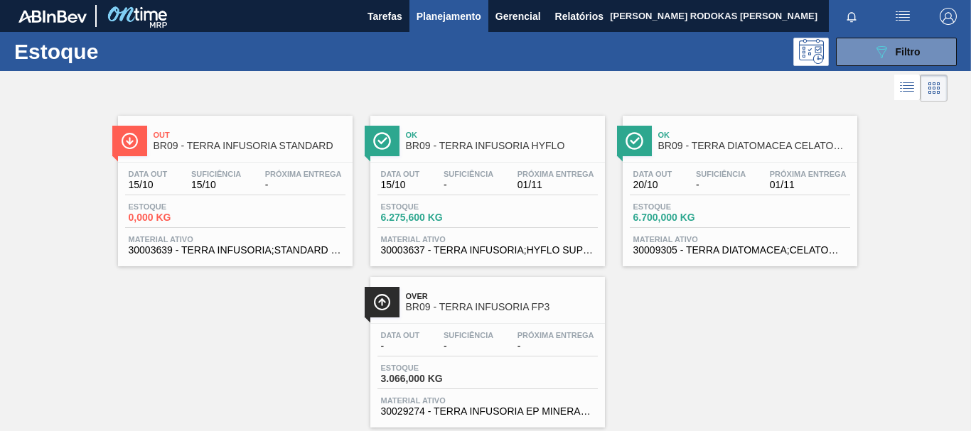
click at [801, 224] on div "Estoque 6.700,000 KG" at bounding box center [740, 216] width 220 height 26
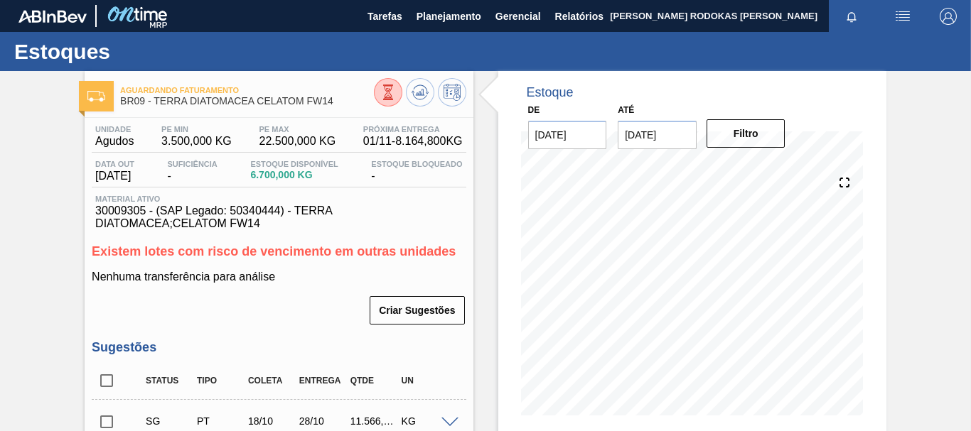
click at [389, 104] on button at bounding box center [388, 92] width 28 height 28
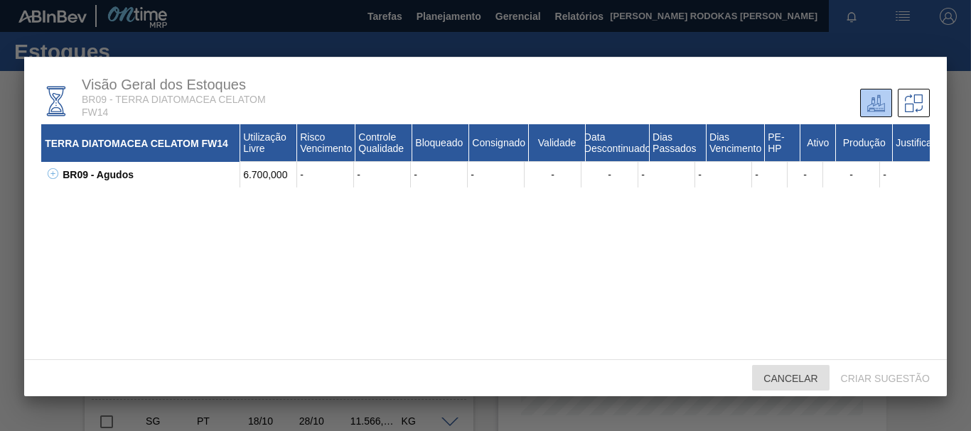
click at [794, 381] on span "Cancelar" at bounding box center [790, 378] width 77 height 11
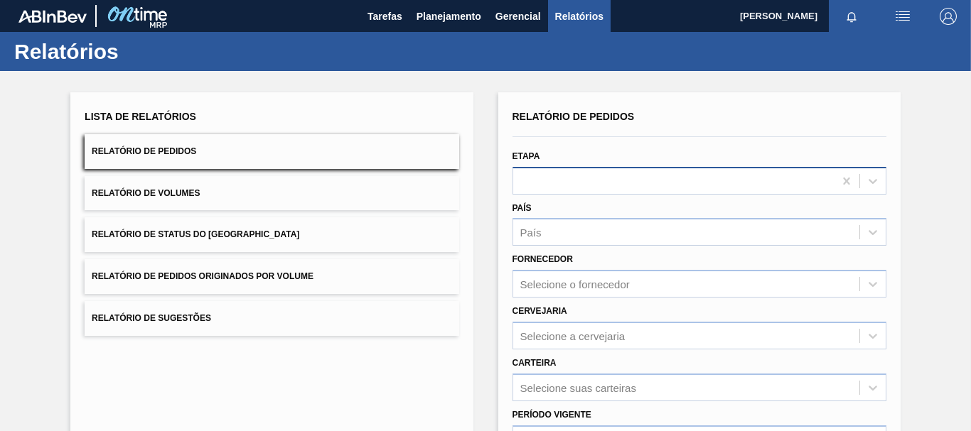
scroll to position [142, 0]
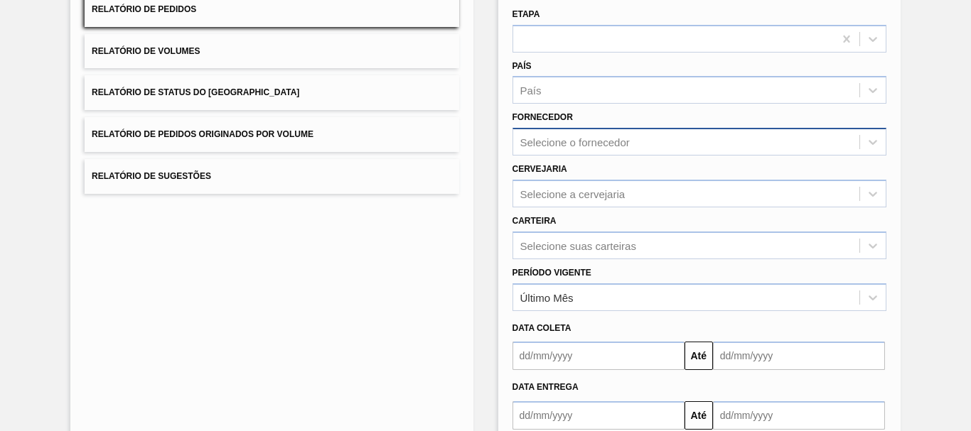
click at [538, 156] on div "Selecione o fornecedor" at bounding box center [699, 142] width 374 height 28
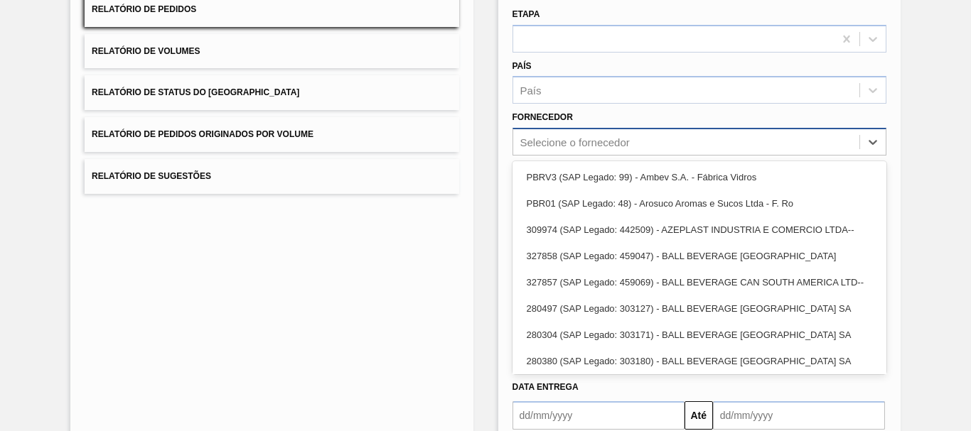
click at [617, 136] on div "Selecione o fornecedor" at bounding box center [574, 142] width 109 height 12
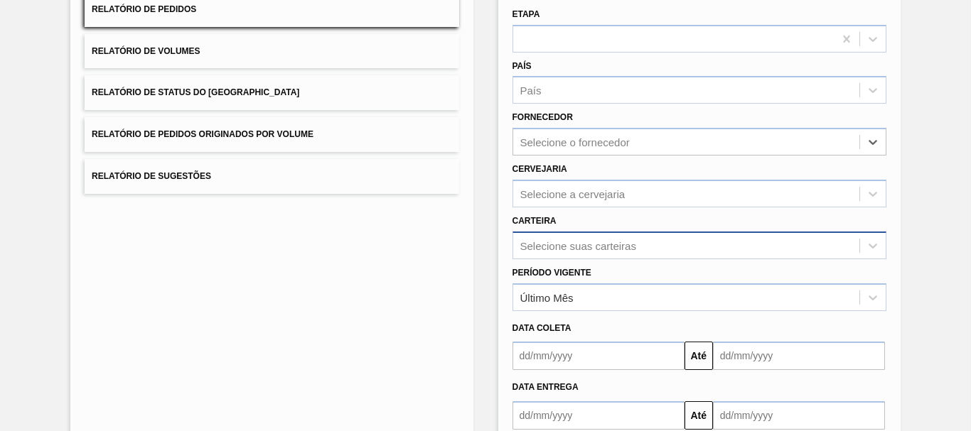
click at [590, 249] on div "Selecione suas carteiras" at bounding box center [699, 246] width 374 height 28
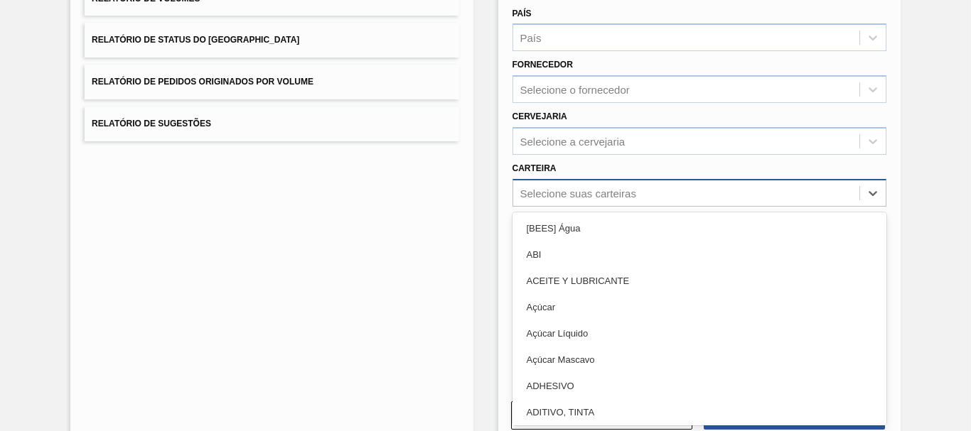
click at [582, 205] on div "Selecione suas carteiras" at bounding box center [699, 193] width 374 height 28
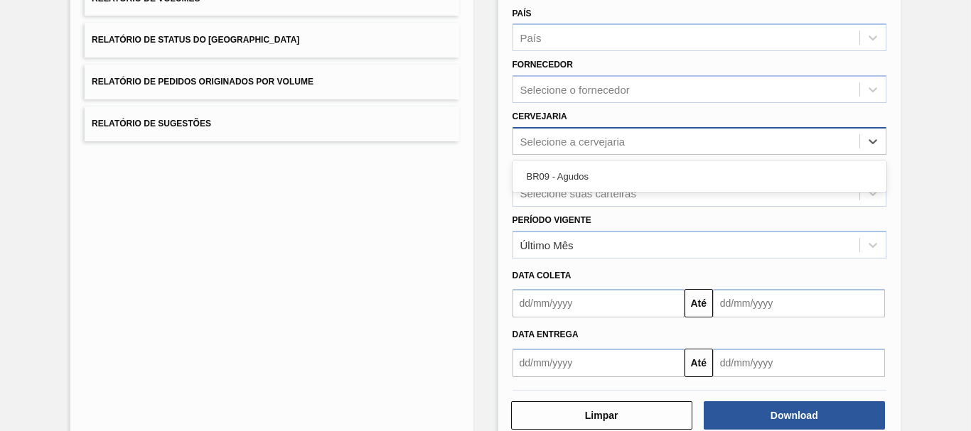
click at [556, 134] on div "Selecione a cervejaria" at bounding box center [686, 141] width 346 height 21
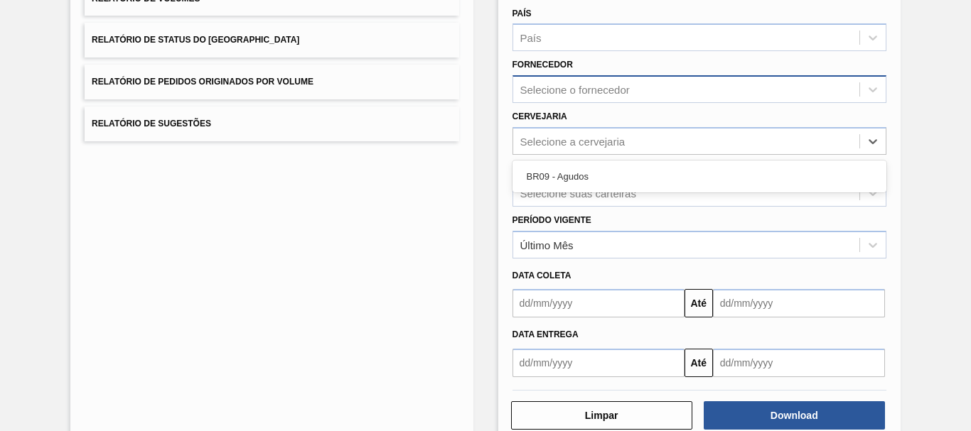
click at [550, 90] on div "Selecione o fornecedor" at bounding box center [574, 90] width 109 height 12
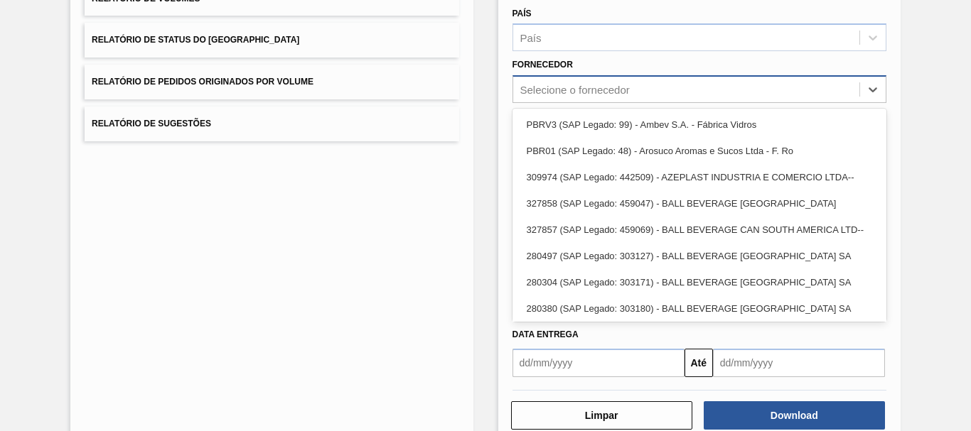
click at [549, 89] on div "Selecione o fornecedor" at bounding box center [574, 90] width 109 height 12
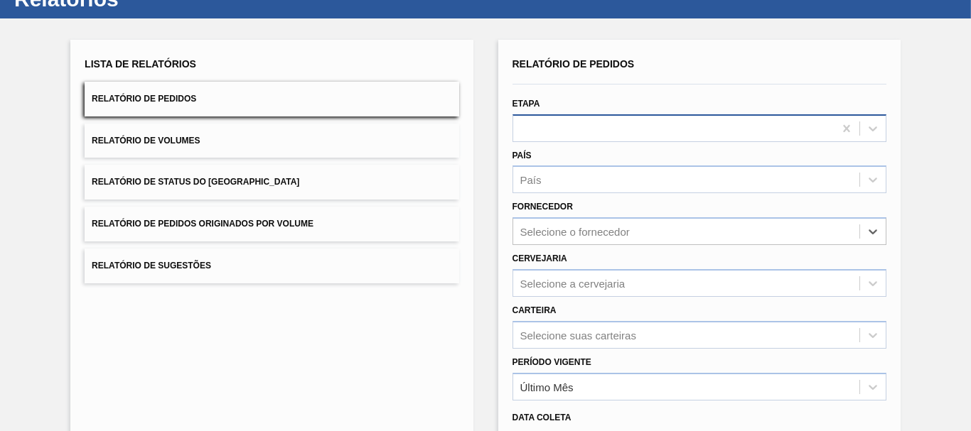
scroll to position [0, 0]
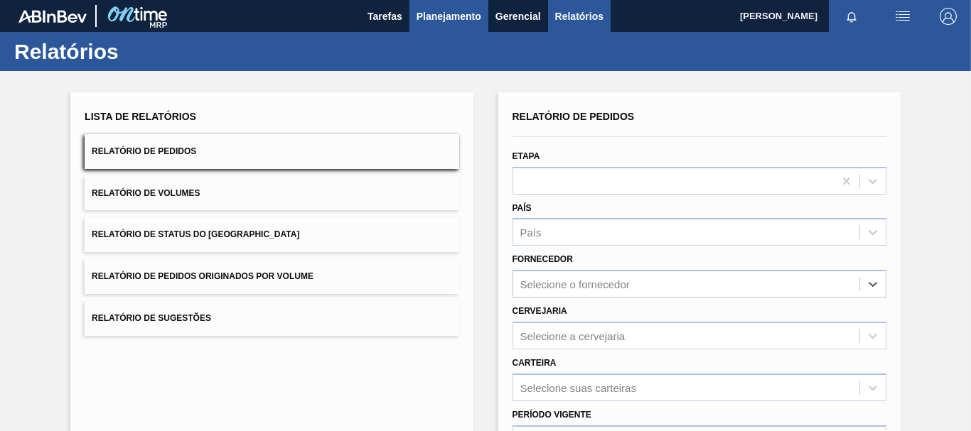
click at [436, 9] on span "Planejamento" at bounding box center [448, 16] width 65 height 17
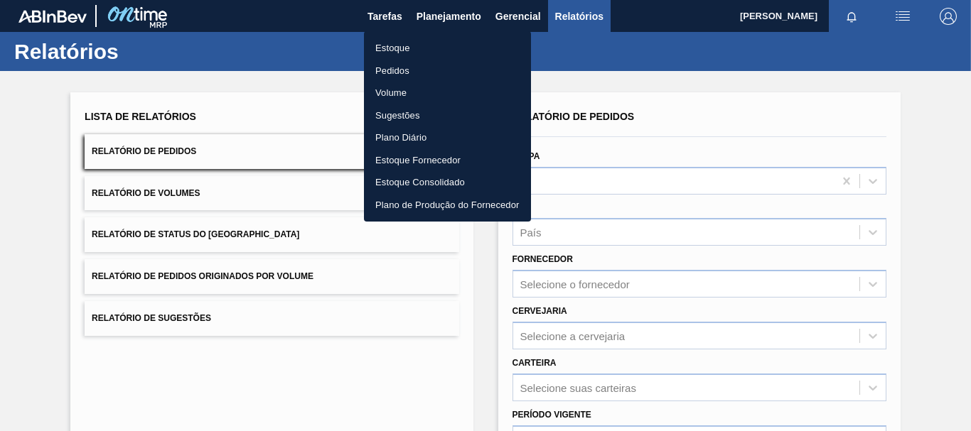
click at [723, 72] on div at bounding box center [485, 215] width 971 height 431
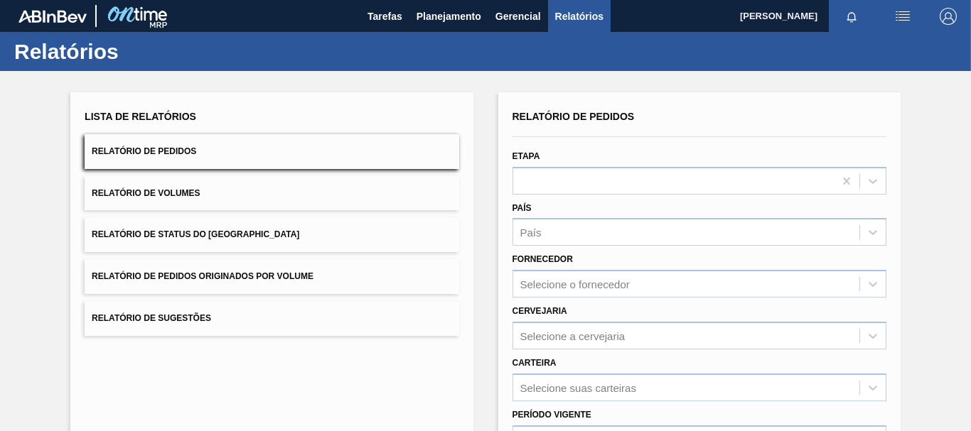
scroll to position [142, 0]
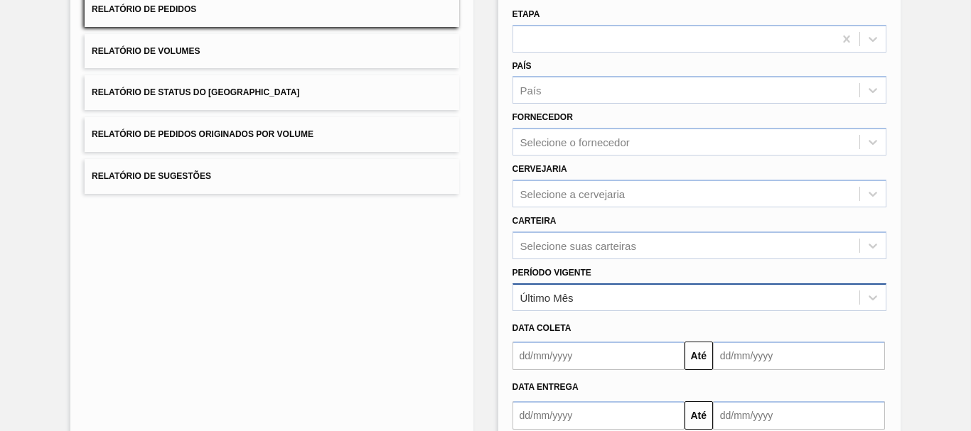
click at [576, 301] on div "Último Mês" at bounding box center [686, 297] width 346 height 21
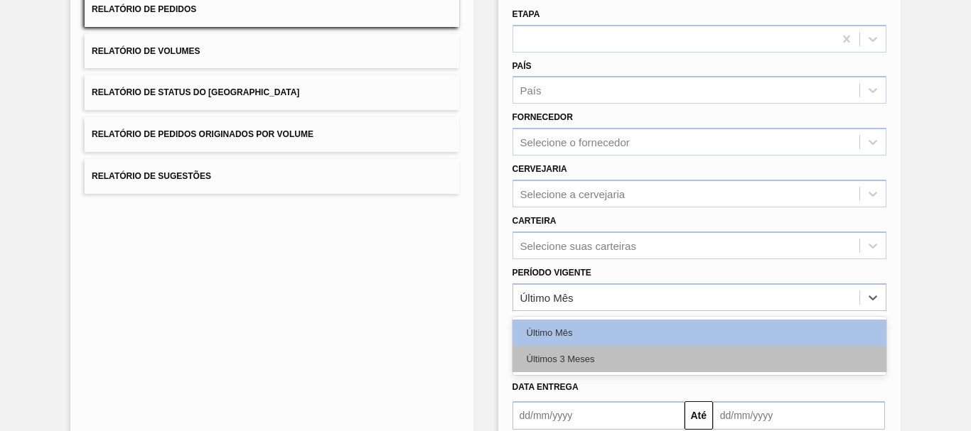
click at [589, 357] on div "Últimos 3 Meses" at bounding box center [699, 359] width 374 height 26
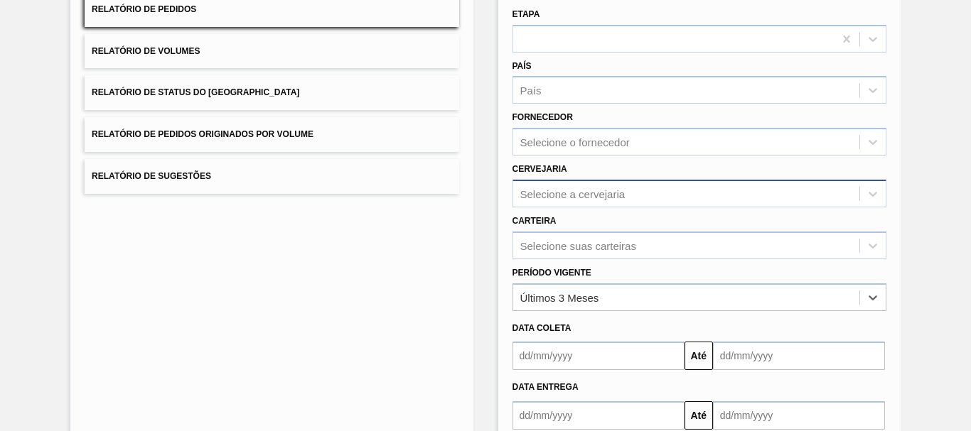
click at [570, 196] on div "Selecione a cervejaria" at bounding box center [572, 194] width 105 height 12
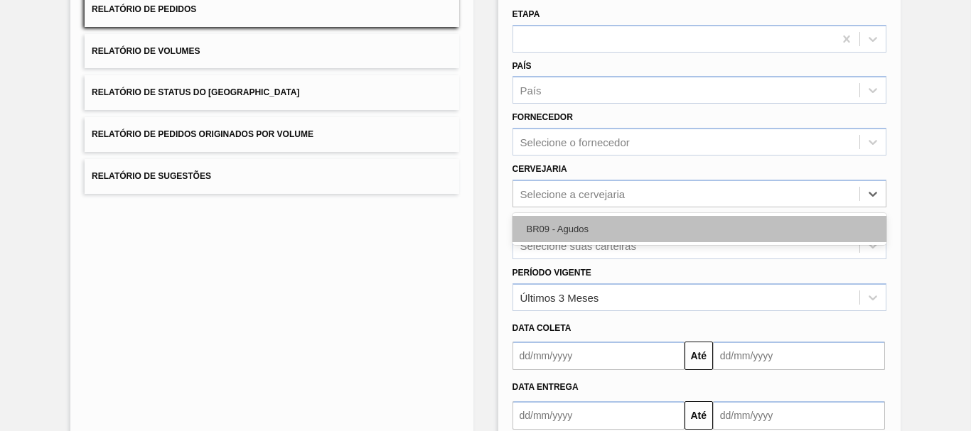
click at [566, 230] on div "BR09 - Agudos" at bounding box center [699, 229] width 374 height 26
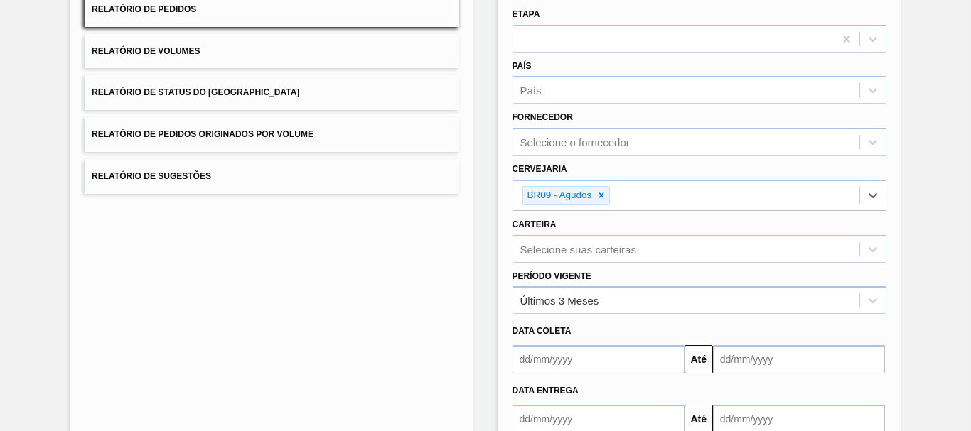
scroll to position [230, 0]
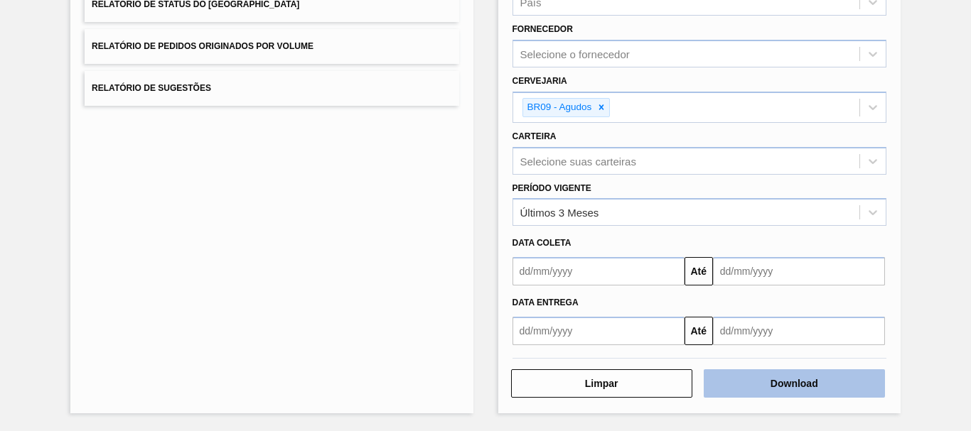
click at [834, 386] on button "Download" at bounding box center [794, 384] width 181 height 28
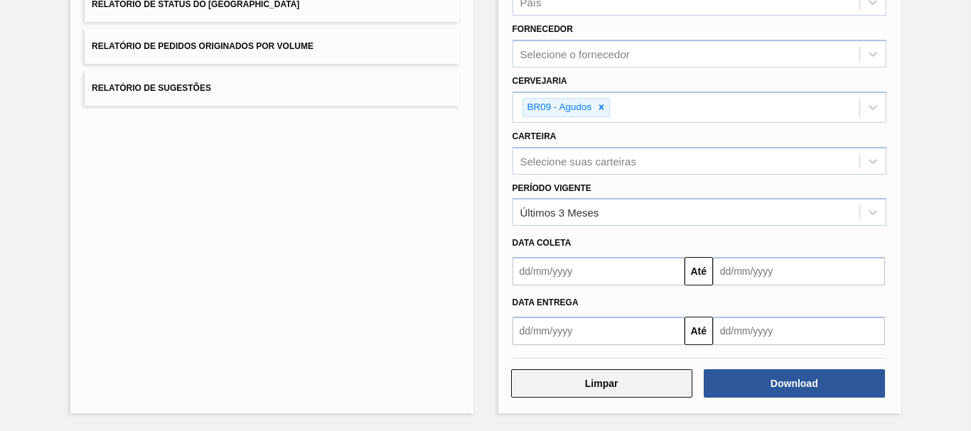
click at [667, 379] on button "Limpar" at bounding box center [601, 384] width 181 height 28
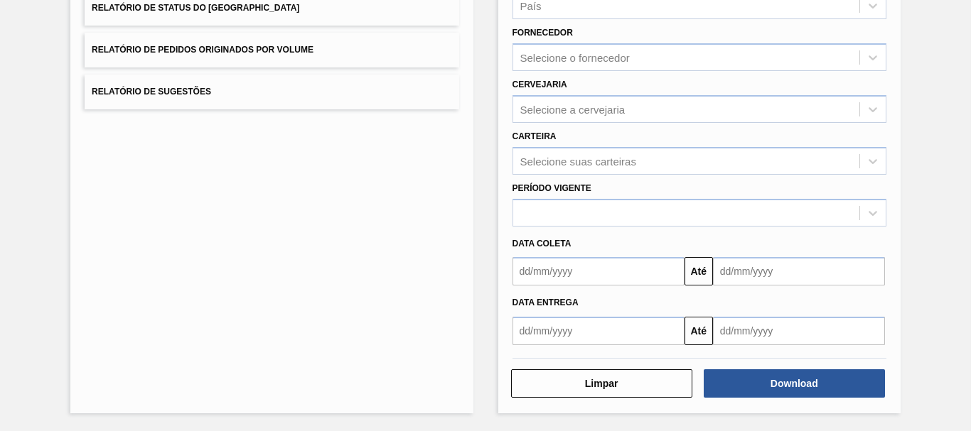
scroll to position [227, 0]
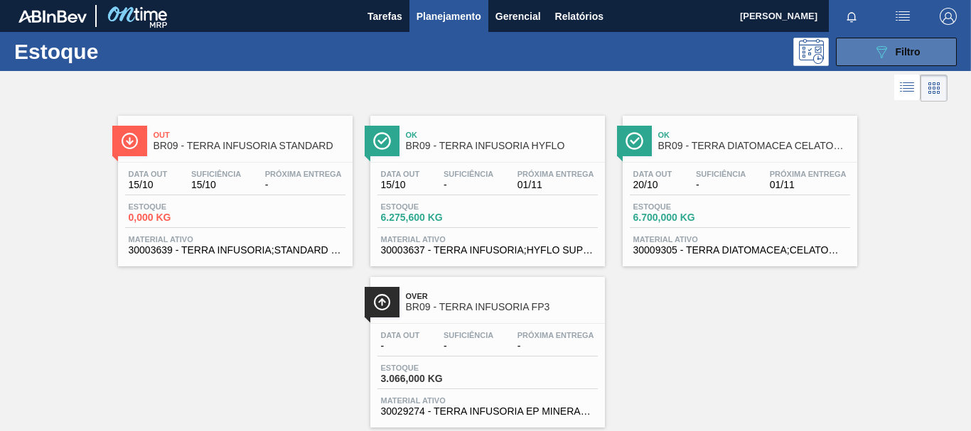
click at [899, 45] on div "089F7B8B-B2A5-4AFE-B5C0-19BA573D28AC Filtro" at bounding box center [897, 51] width 48 height 17
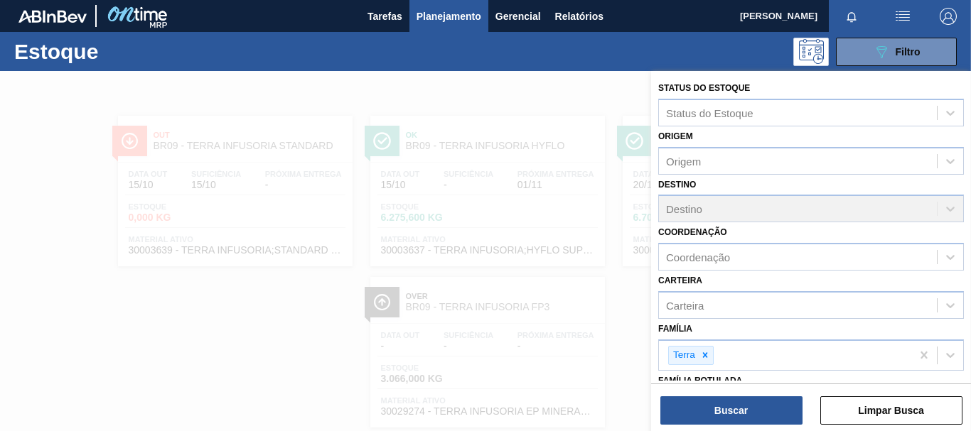
scroll to position [142, 0]
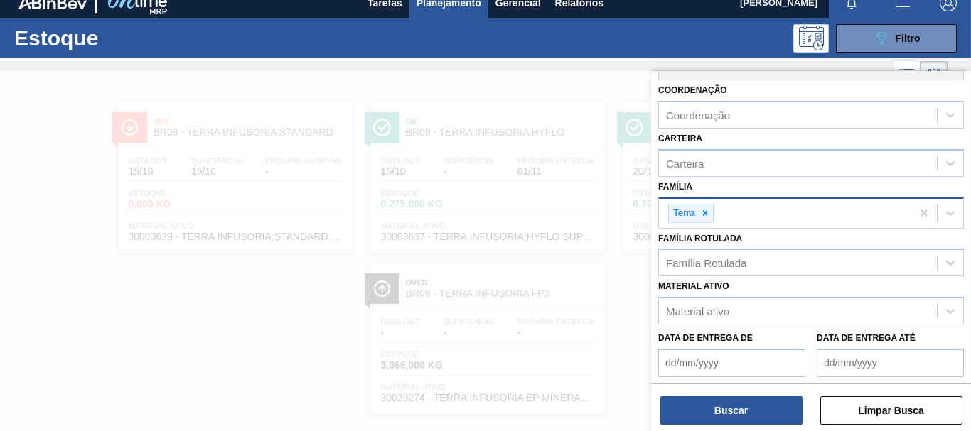
click at [695, 215] on div "Terra" at bounding box center [683, 214] width 28 height 18
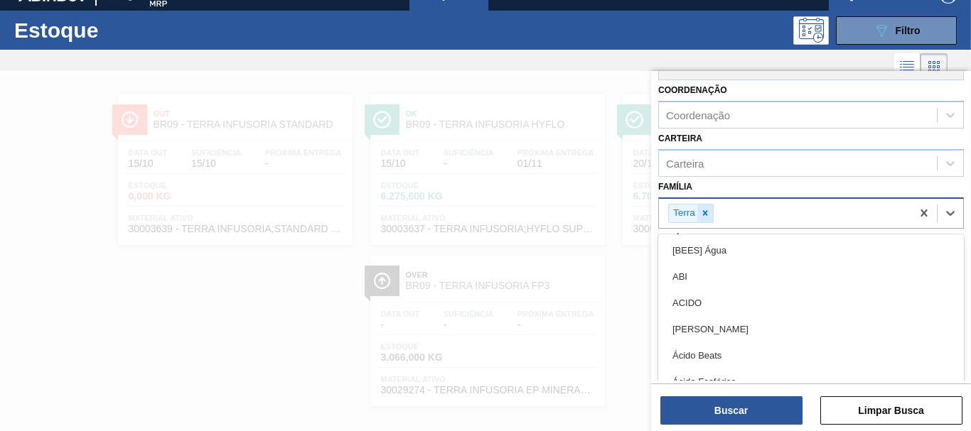
scroll to position [22, 0]
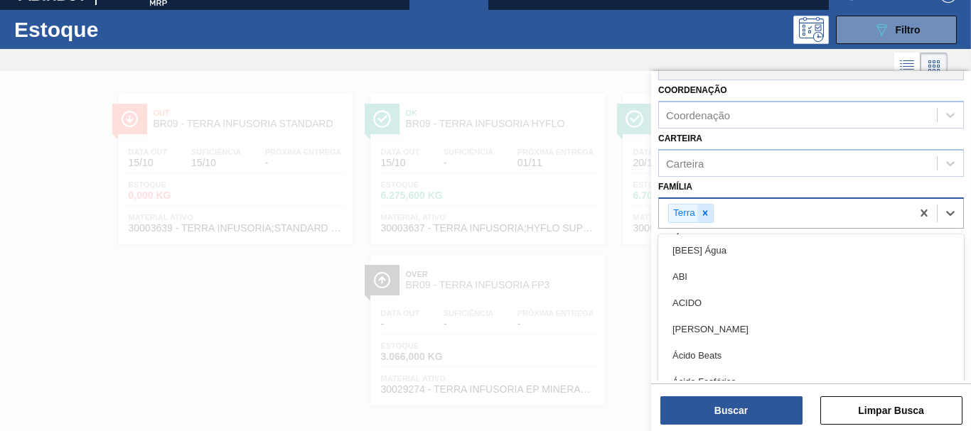
click at [702, 213] on icon at bounding box center [705, 213] width 10 height 10
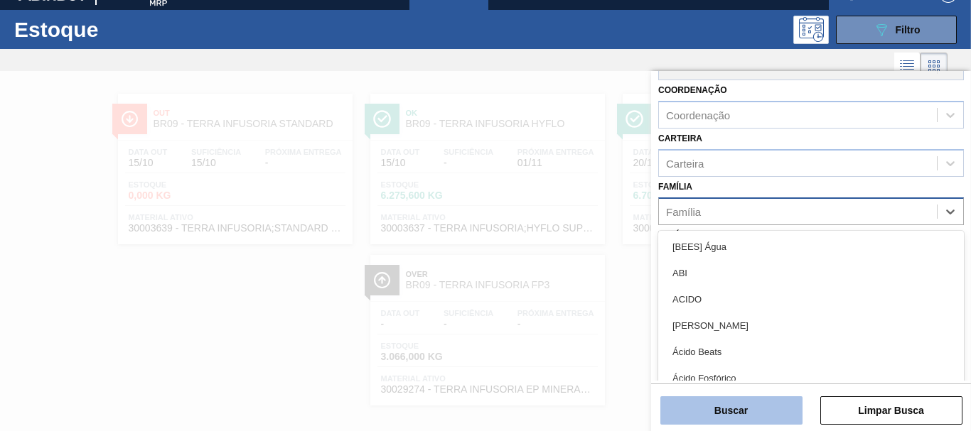
click at [733, 424] on button "Buscar" at bounding box center [731, 411] width 142 height 28
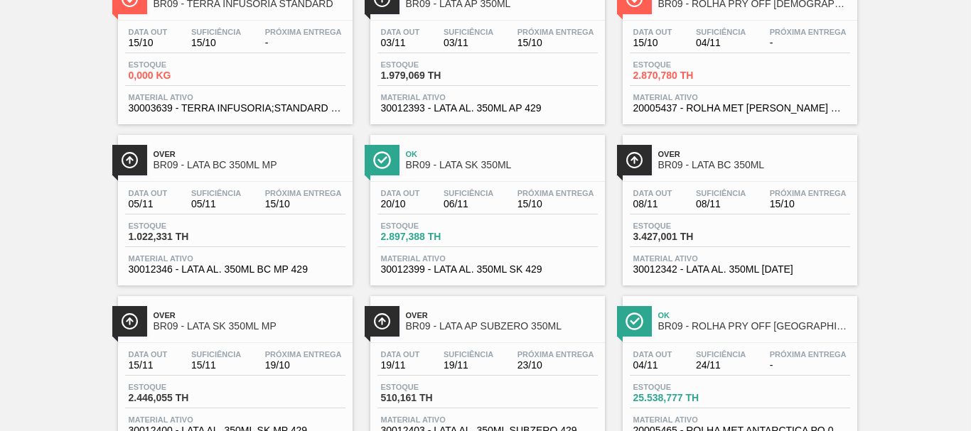
scroll to position [0, 0]
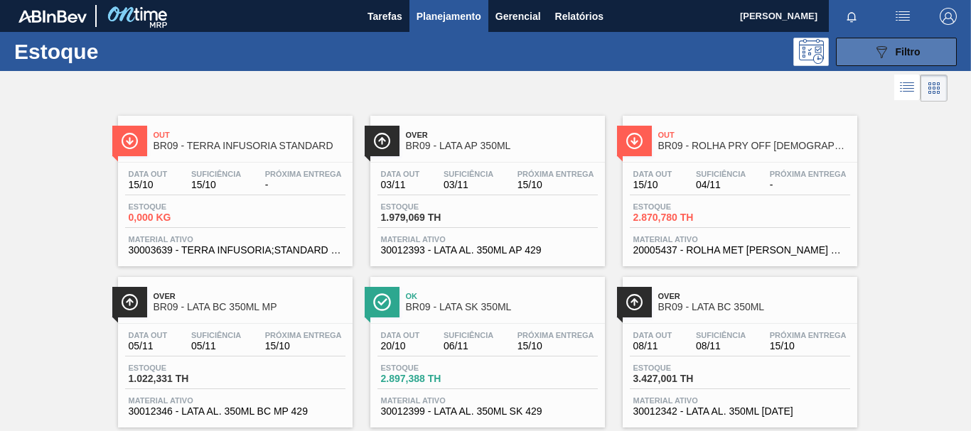
click at [856, 59] on button "089F7B8B-B2A5-4AFE-B5C0-19BA573D28AC Filtro" at bounding box center [896, 52] width 121 height 28
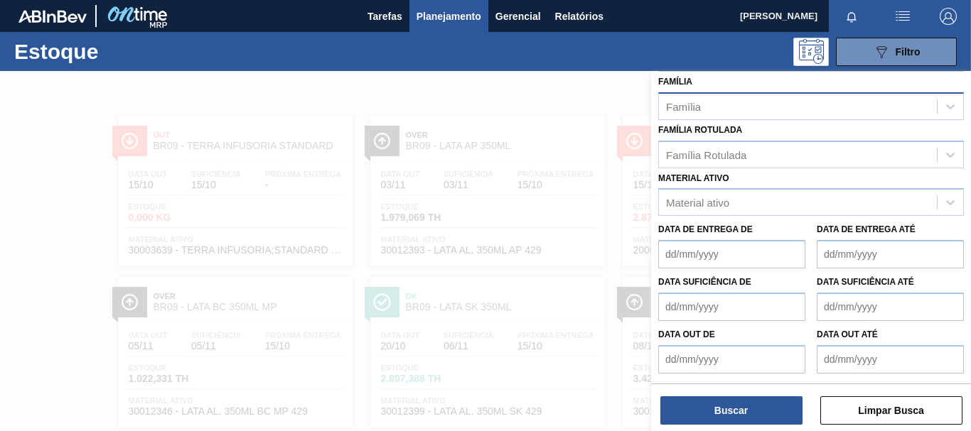
scroll to position [176, 0]
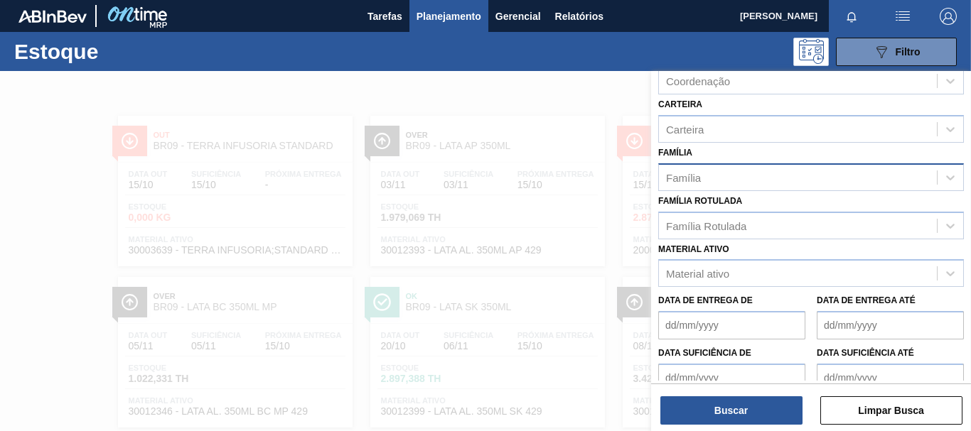
click at [700, 189] on div "Família" at bounding box center [811, 177] width 306 height 28
click at [703, 237] on div "Família Rotulada" at bounding box center [811, 226] width 306 height 28
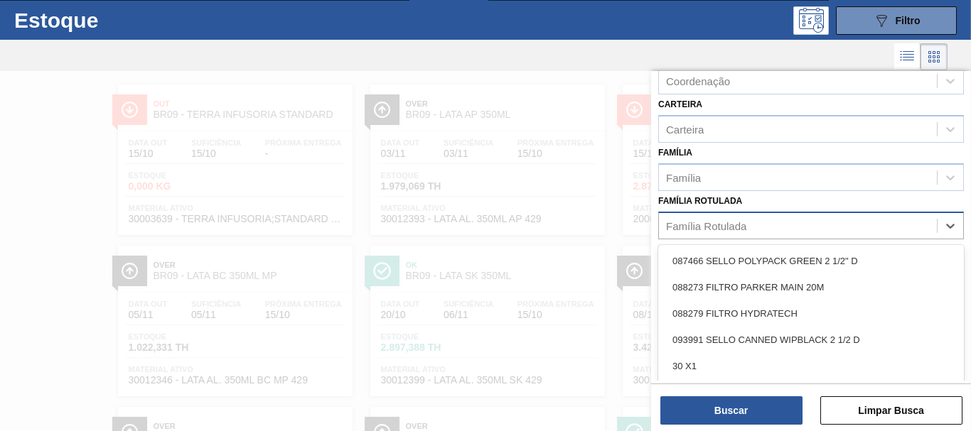
scroll to position [33, 0]
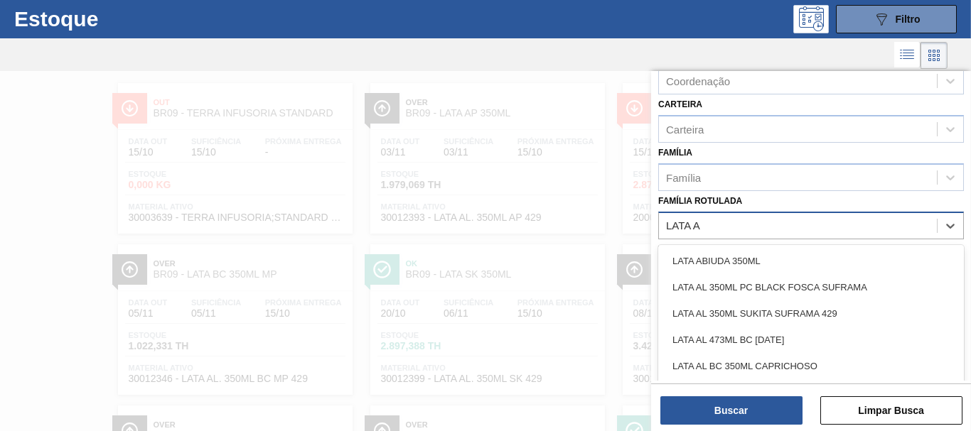
type Rotulada "LATA AP"
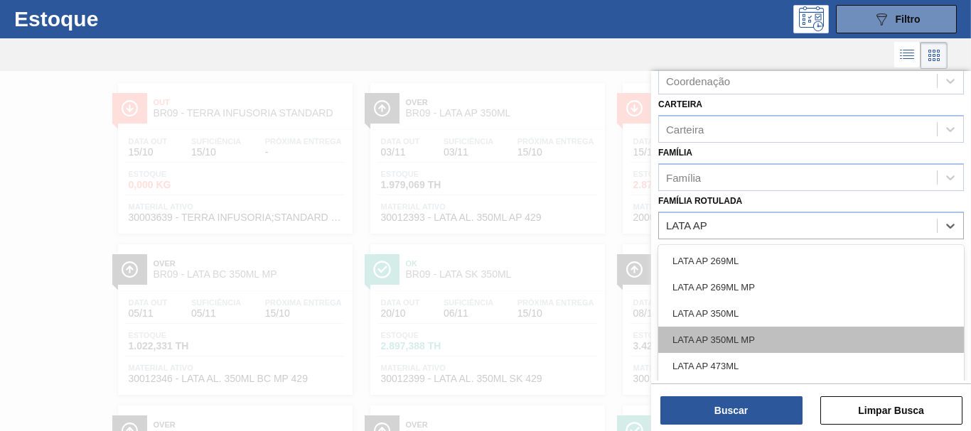
click at [726, 340] on div "LATA AP 350ML MP" at bounding box center [811, 340] width 306 height 26
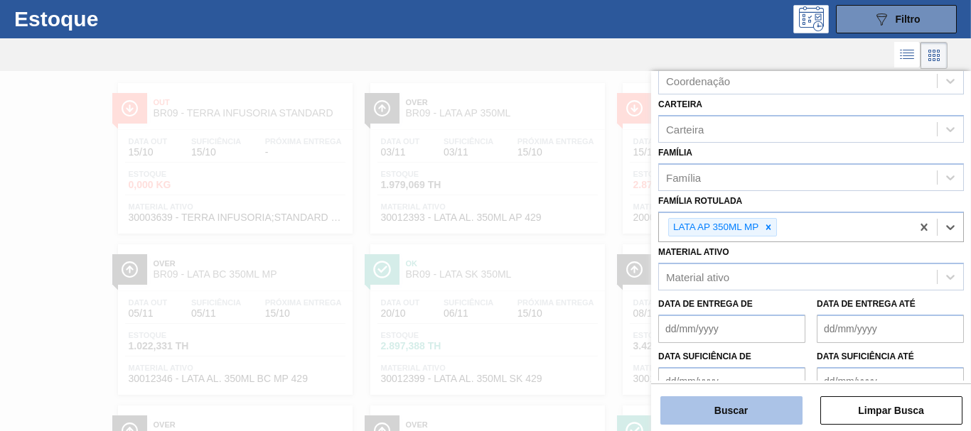
click at [723, 410] on button "Buscar" at bounding box center [731, 411] width 142 height 28
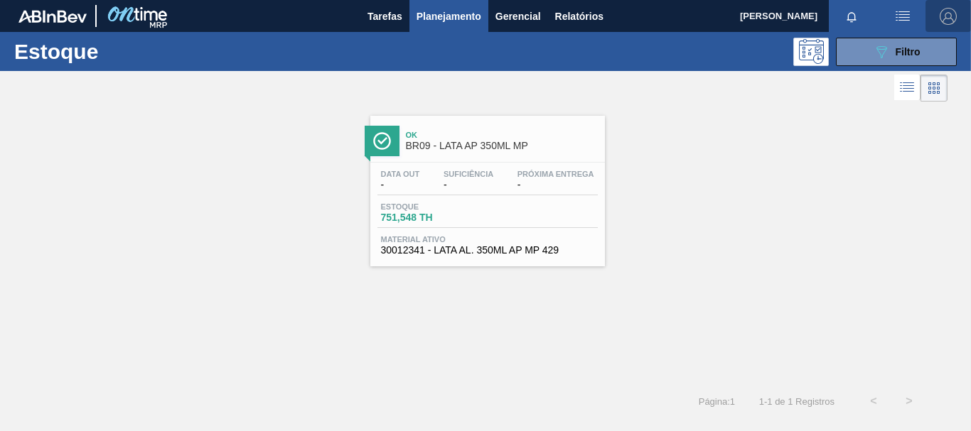
click at [929, 18] on button "button" at bounding box center [947, 16] width 45 height 32
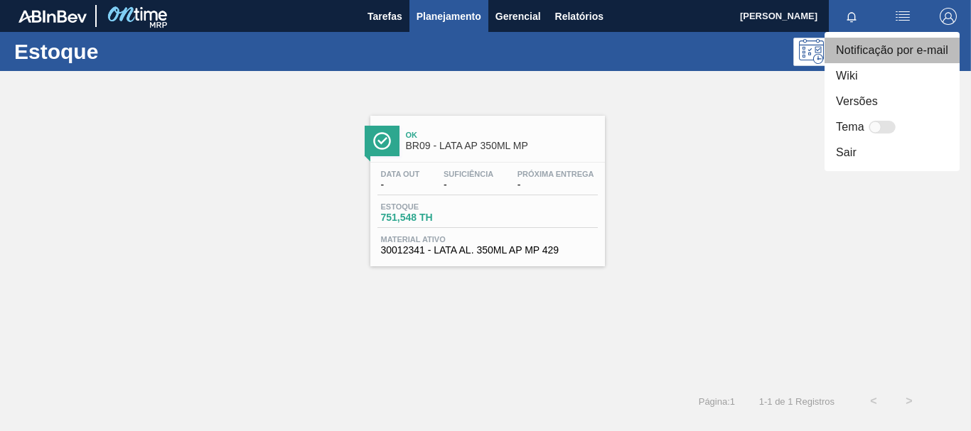
click at [915, 41] on li "Notificação por e-mail" at bounding box center [891, 51] width 135 height 26
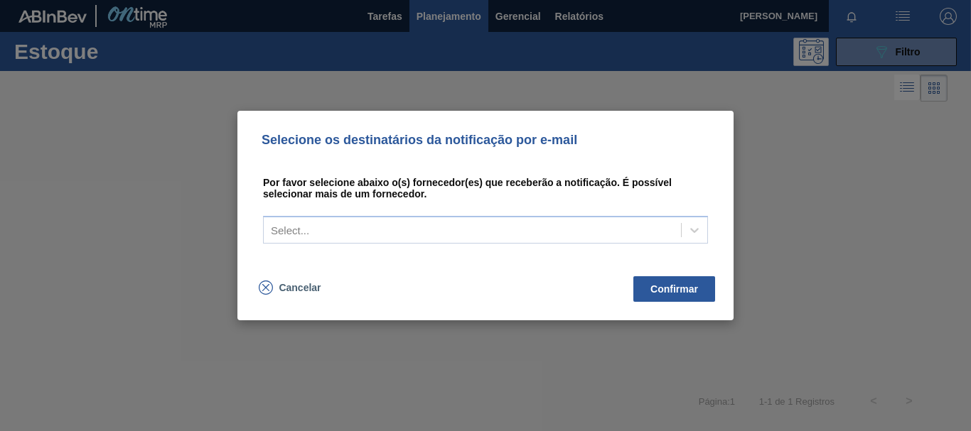
click at [785, 129] on div "Selecione os destinatários da notificação por e-mail Por favor selecione abaixo…" at bounding box center [485, 215] width 971 height 431
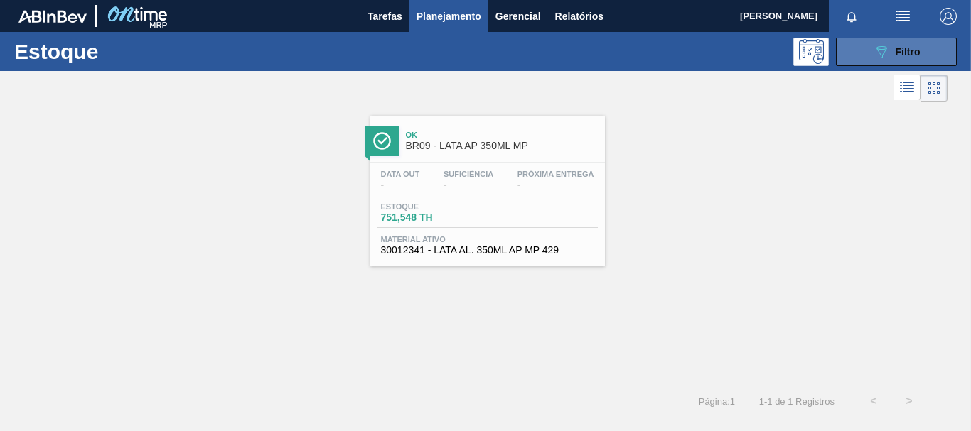
click at [902, 53] on span "Filtro" at bounding box center [907, 51] width 25 height 11
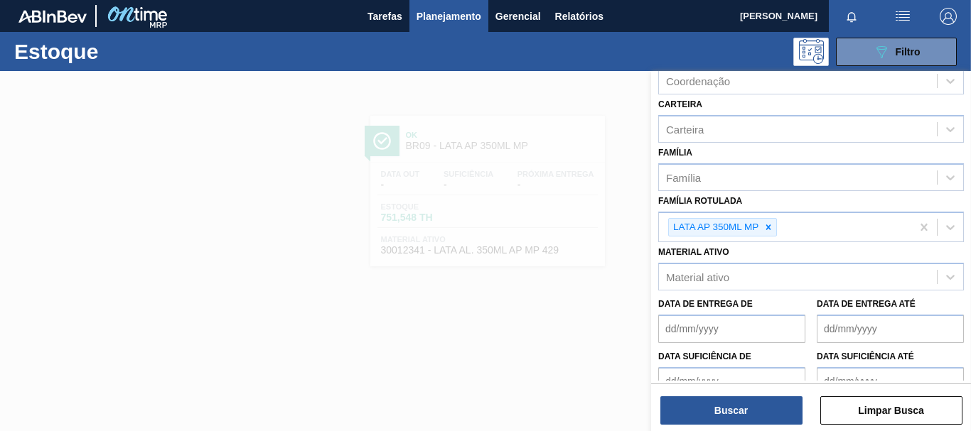
scroll to position [251, 0]
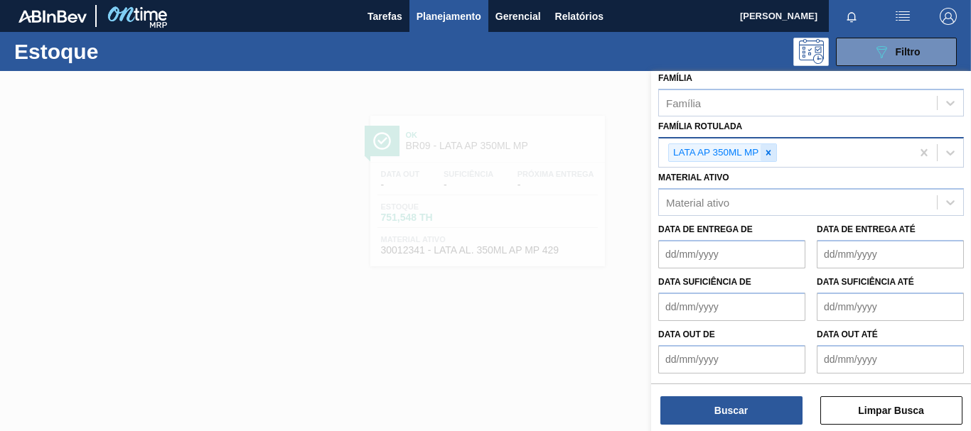
click at [765, 144] on div at bounding box center [768, 153] width 16 height 18
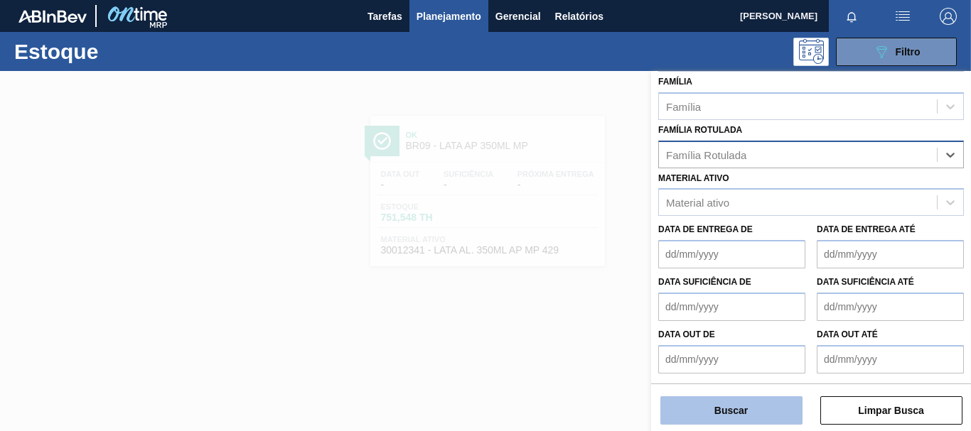
scroll to position [247, 0]
click at [734, 407] on button "Buscar" at bounding box center [731, 411] width 142 height 28
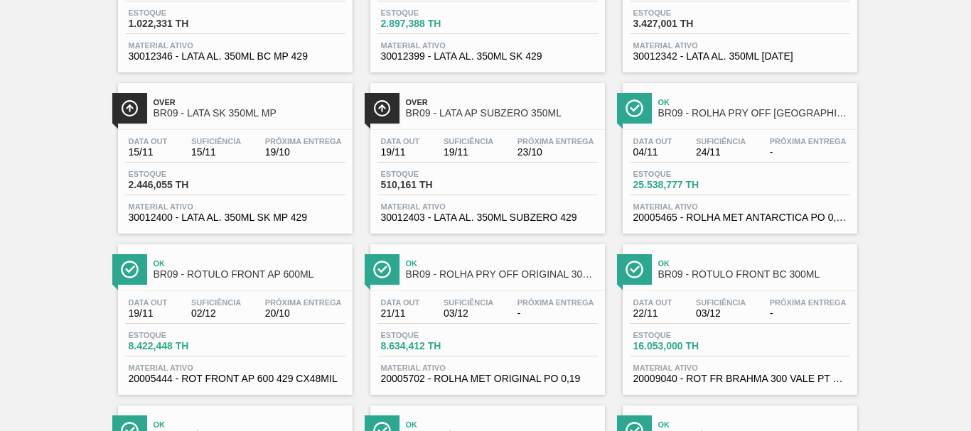
scroll to position [0, 0]
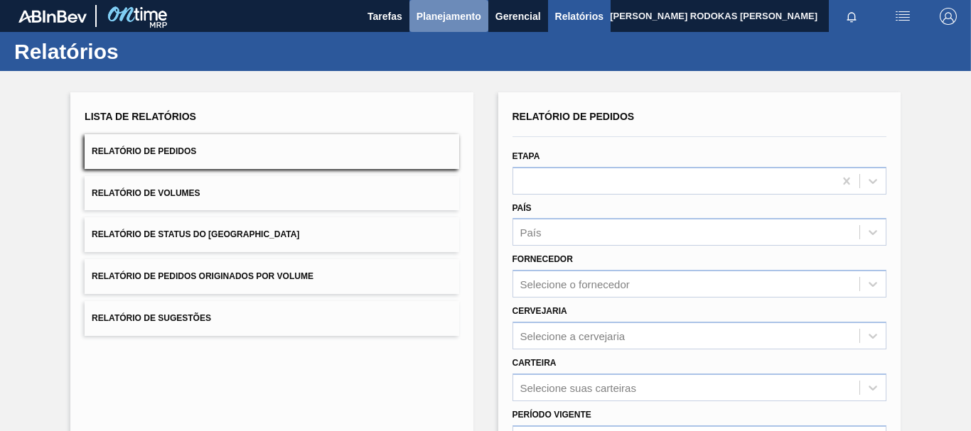
click at [440, 16] on span "Planejamento" at bounding box center [448, 16] width 65 height 17
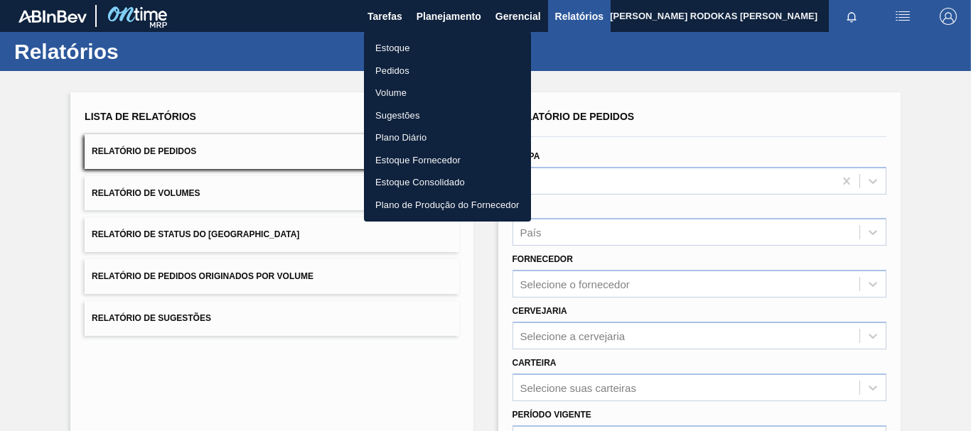
click at [406, 53] on li "Estoque" at bounding box center [447, 48] width 167 height 23
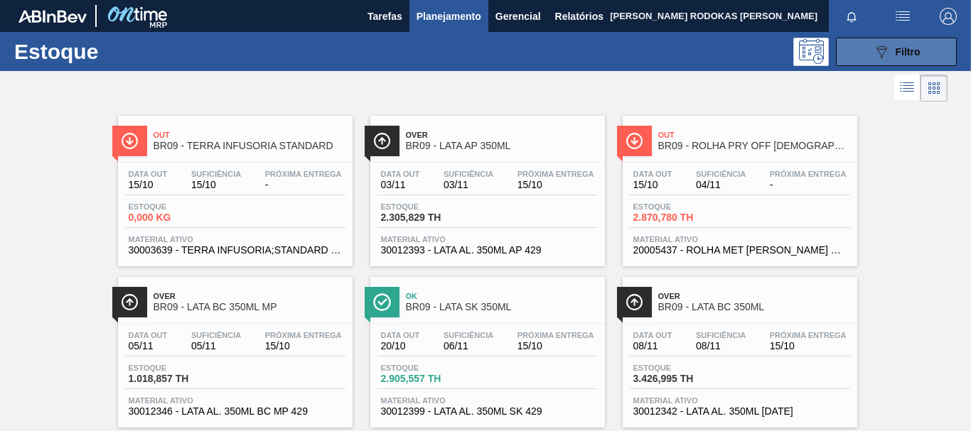
click at [915, 61] on button "089F7B8B-B2A5-4AFE-B5C0-19BA573D28AC Filtro" at bounding box center [896, 52] width 121 height 28
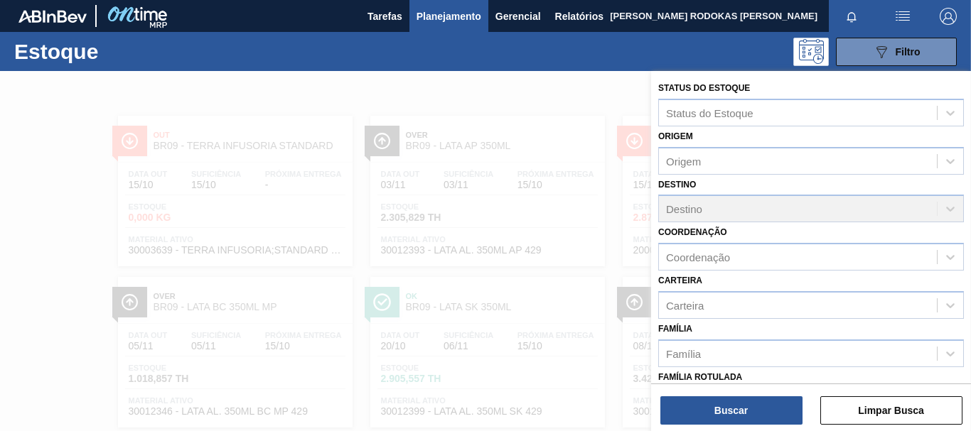
scroll to position [247, 0]
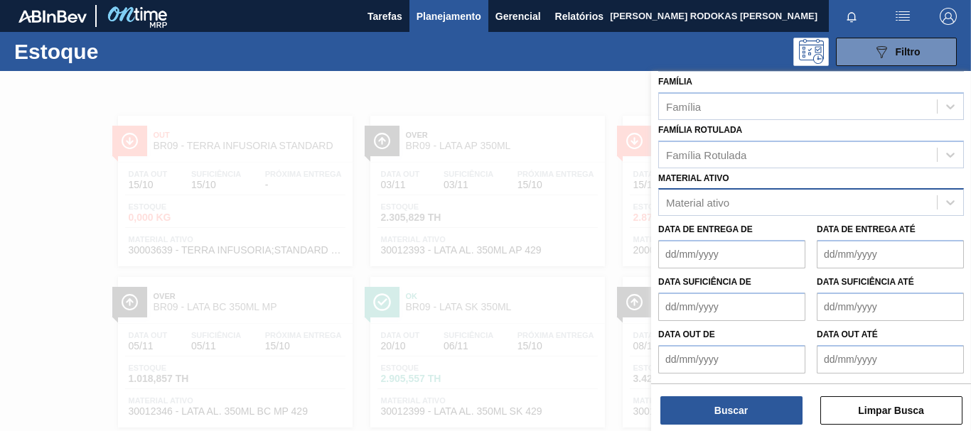
click at [748, 203] on div "Material ativo" at bounding box center [798, 203] width 278 height 21
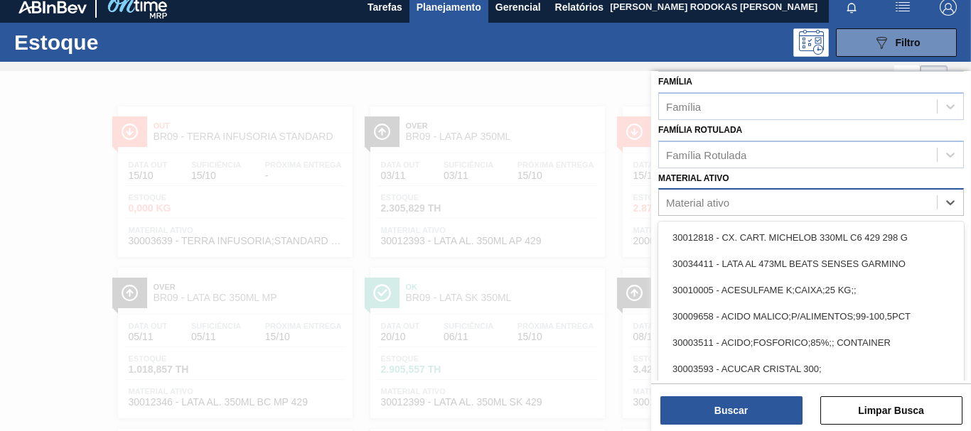
scroll to position [9, 0]
paste ativo "30012535"
type ativo "30012535"
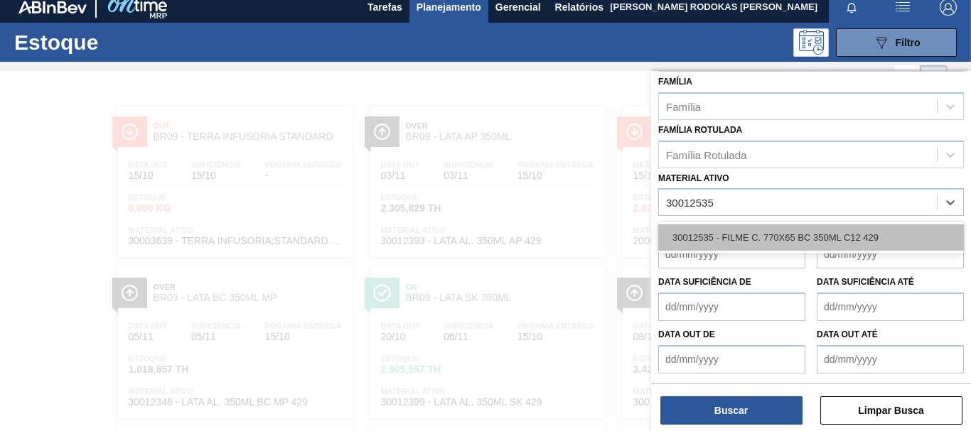
click at [752, 246] on div "30012535 - FILME C. 770X65 BC 350ML C12 429" at bounding box center [811, 238] width 306 height 26
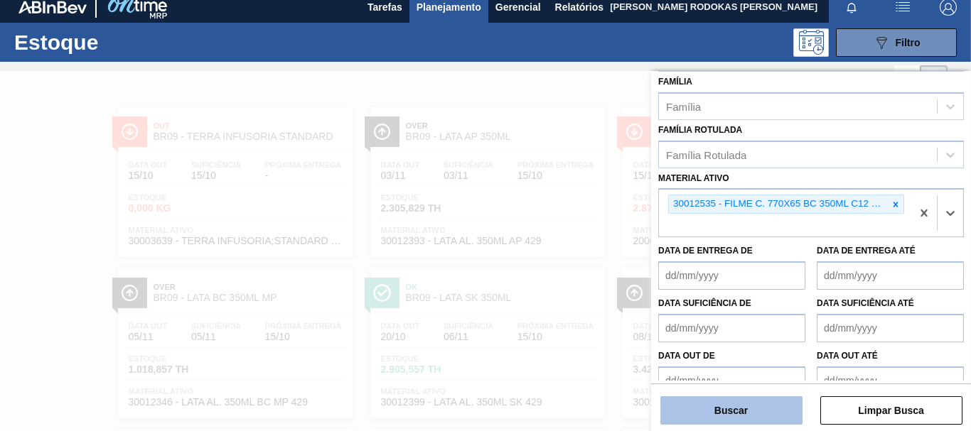
click at [767, 404] on button "Buscar" at bounding box center [731, 411] width 142 height 28
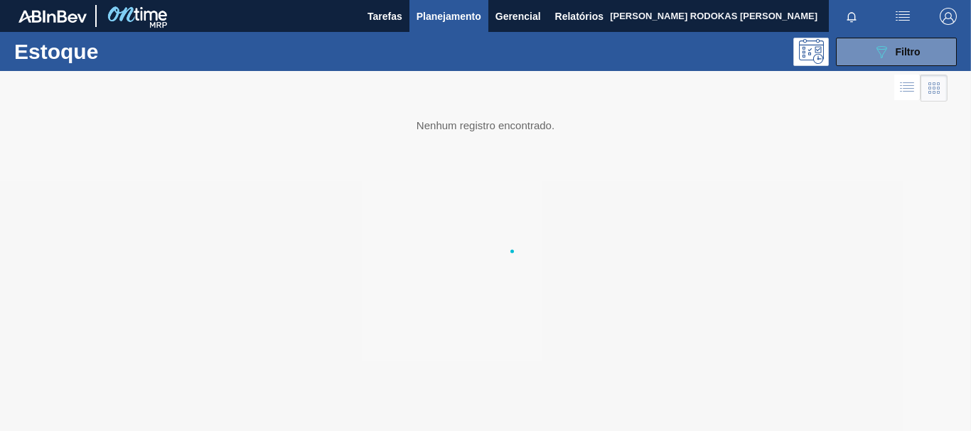
scroll to position [0, 0]
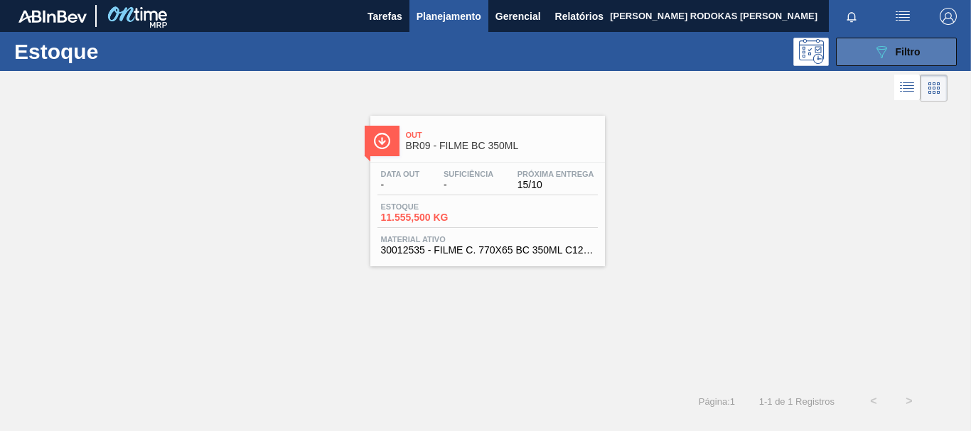
click at [902, 48] on span "Filtro" at bounding box center [907, 51] width 25 height 11
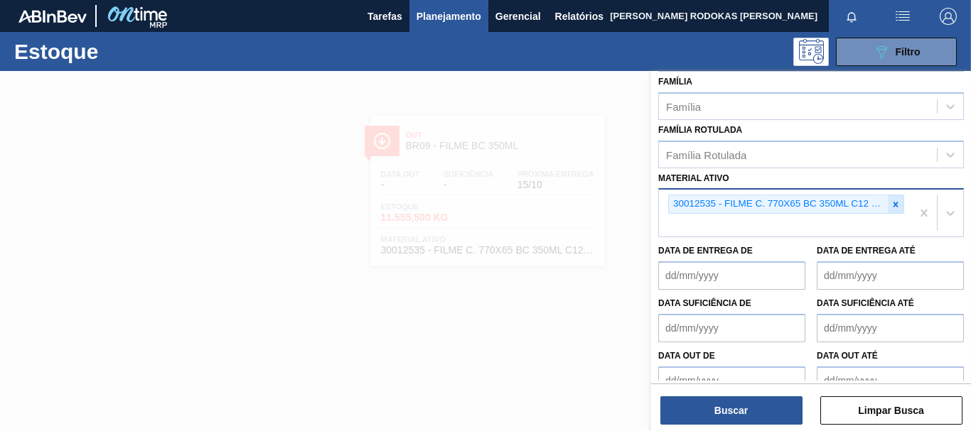
click at [890, 206] on icon at bounding box center [895, 205] width 10 height 10
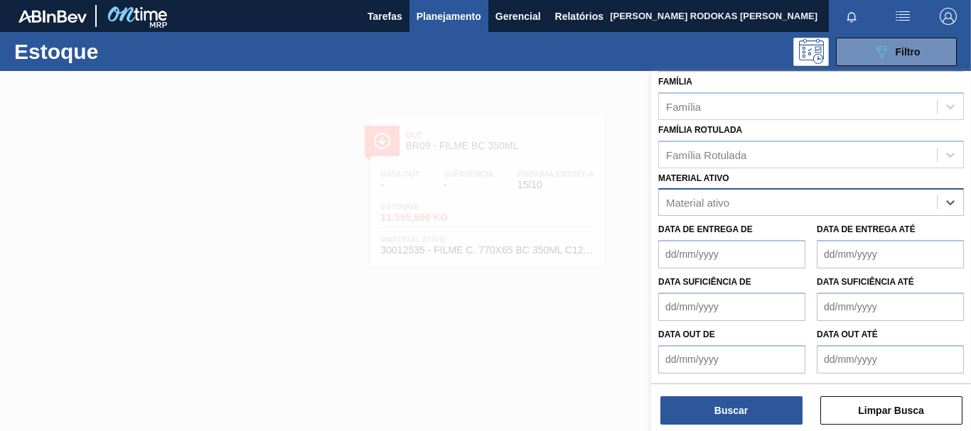
click at [553, 248] on div at bounding box center [485, 286] width 971 height 431
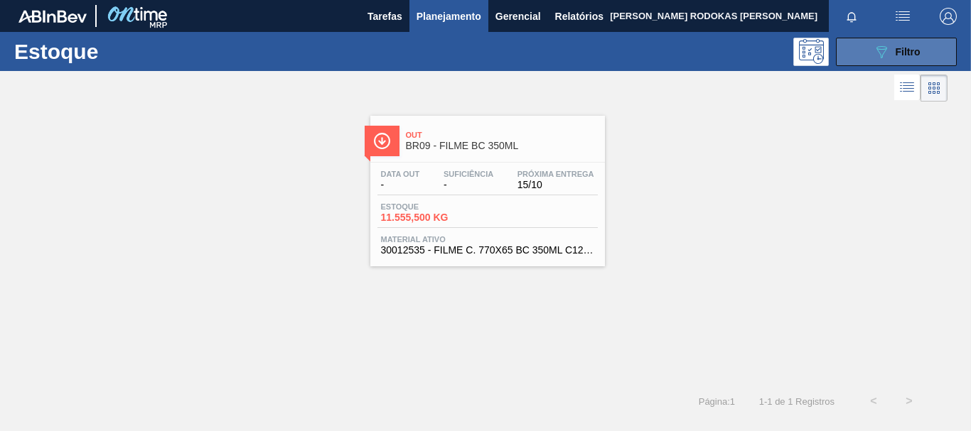
click at [868, 50] on button "089F7B8B-B2A5-4AFE-B5C0-19BA573D28AC Filtro" at bounding box center [896, 52] width 121 height 28
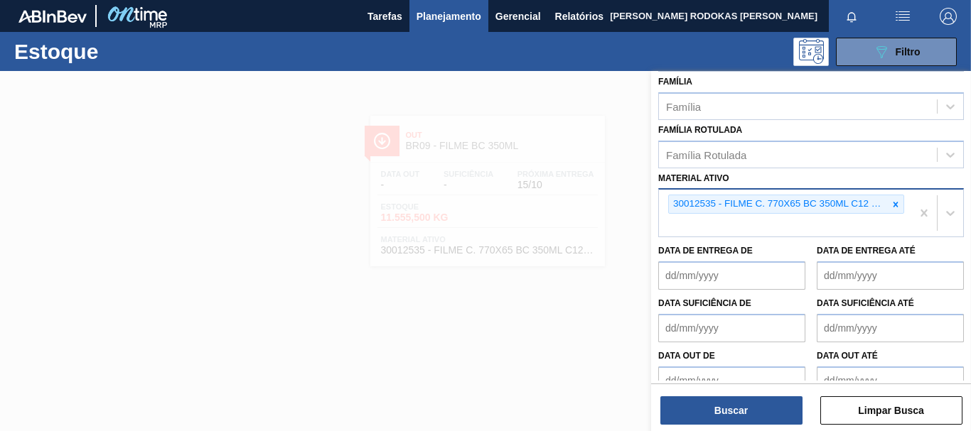
scroll to position [269, 0]
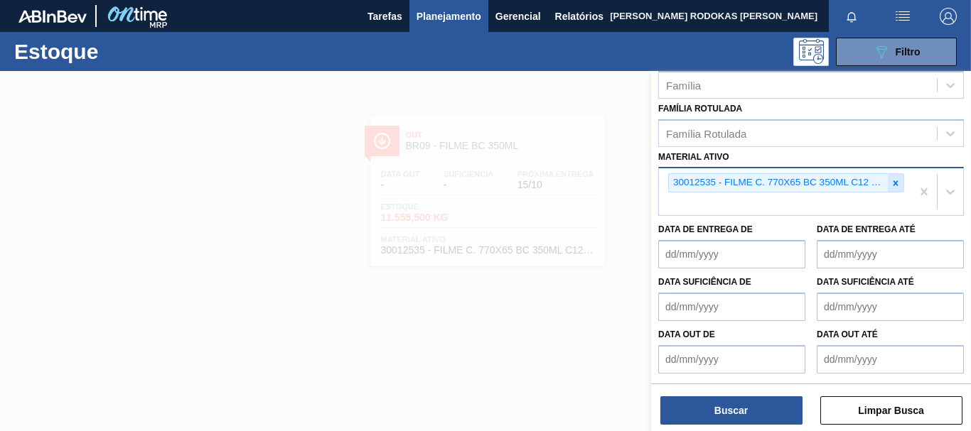
click at [892, 183] on icon at bounding box center [895, 183] width 10 height 10
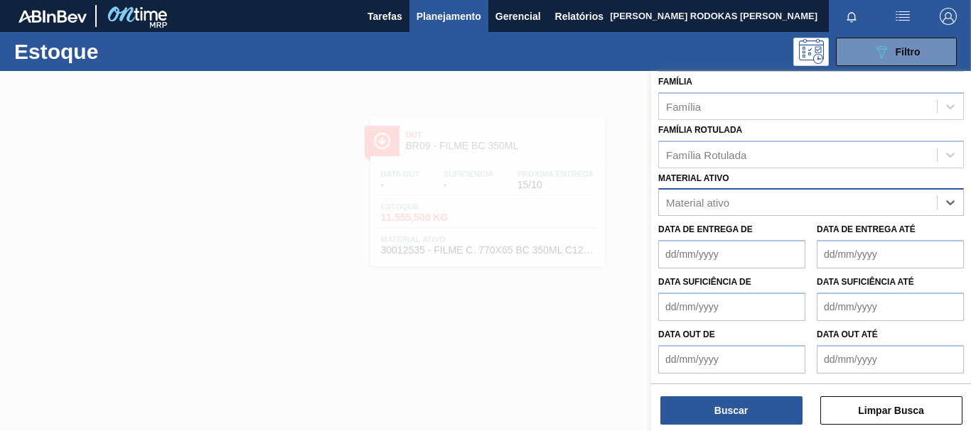
scroll to position [247, 0]
paste ativo "30012546"
type ativo "30012546"
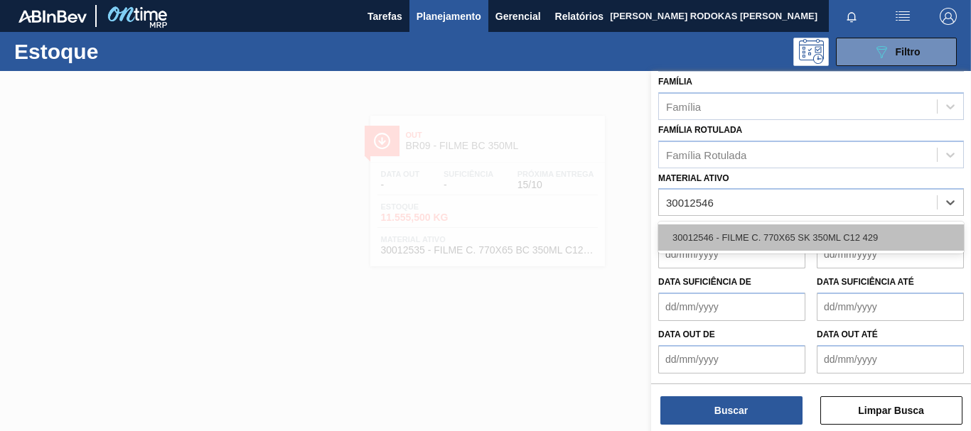
click at [787, 233] on div "30012546 - FILME C. 770X65 SK 350ML C12 429" at bounding box center [811, 238] width 306 height 26
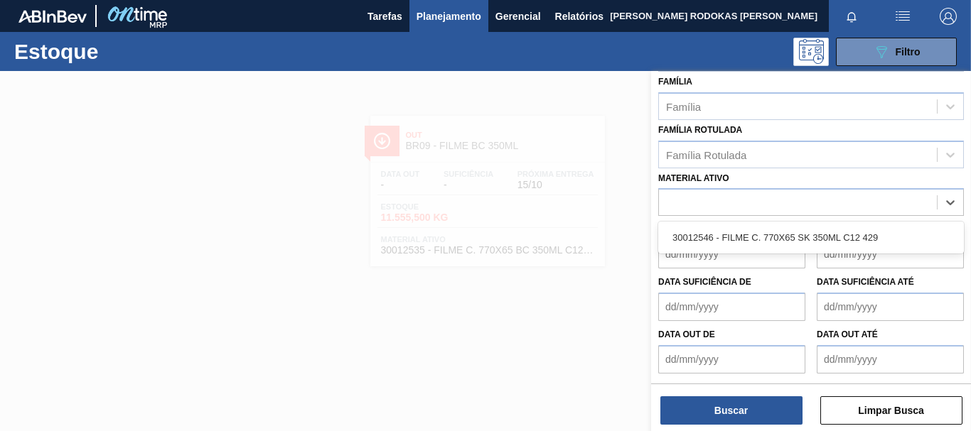
scroll to position [269, 0]
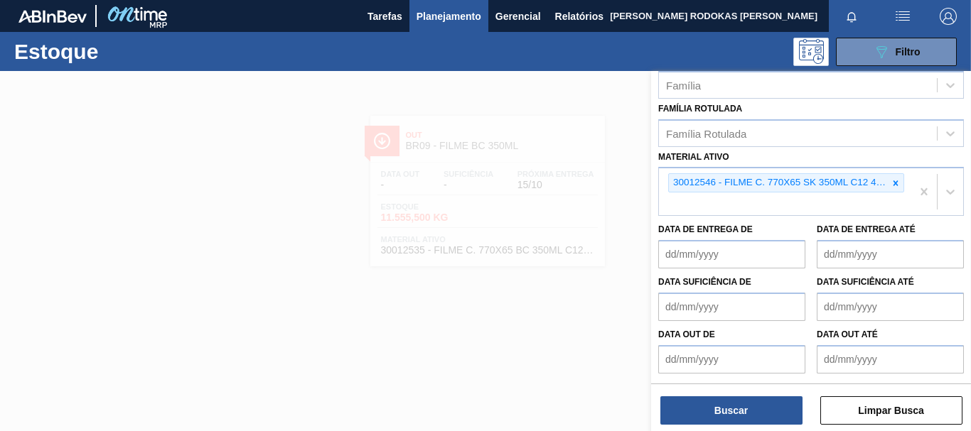
click at [737, 426] on div "Status do Estoque Status do Estoque Origem Origem Destino Destino Coordenação C…" at bounding box center [811, 252] width 320 height 363
click at [733, 412] on button "Buscar" at bounding box center [731, 411] width 142 height 28
